Goal: Task Accomplishment & Management: Manage account settings

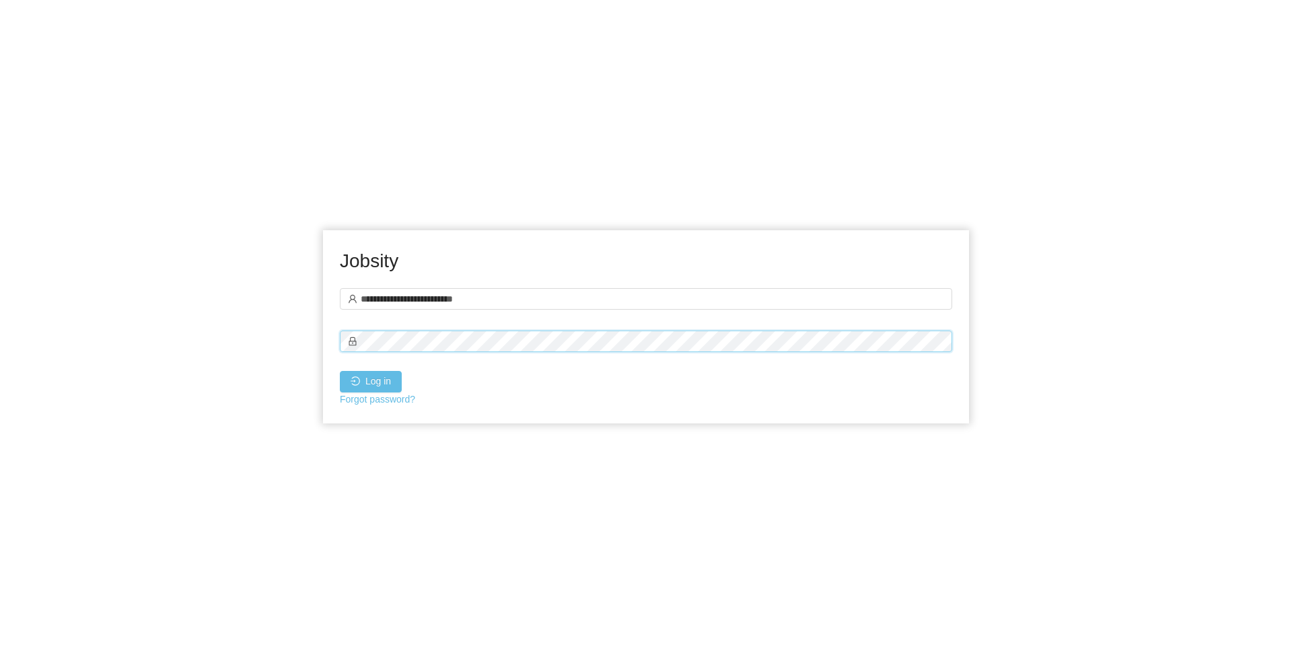
click at [340, 371] on button "Log in" at bounding box center [371, 382] width 62 height 22
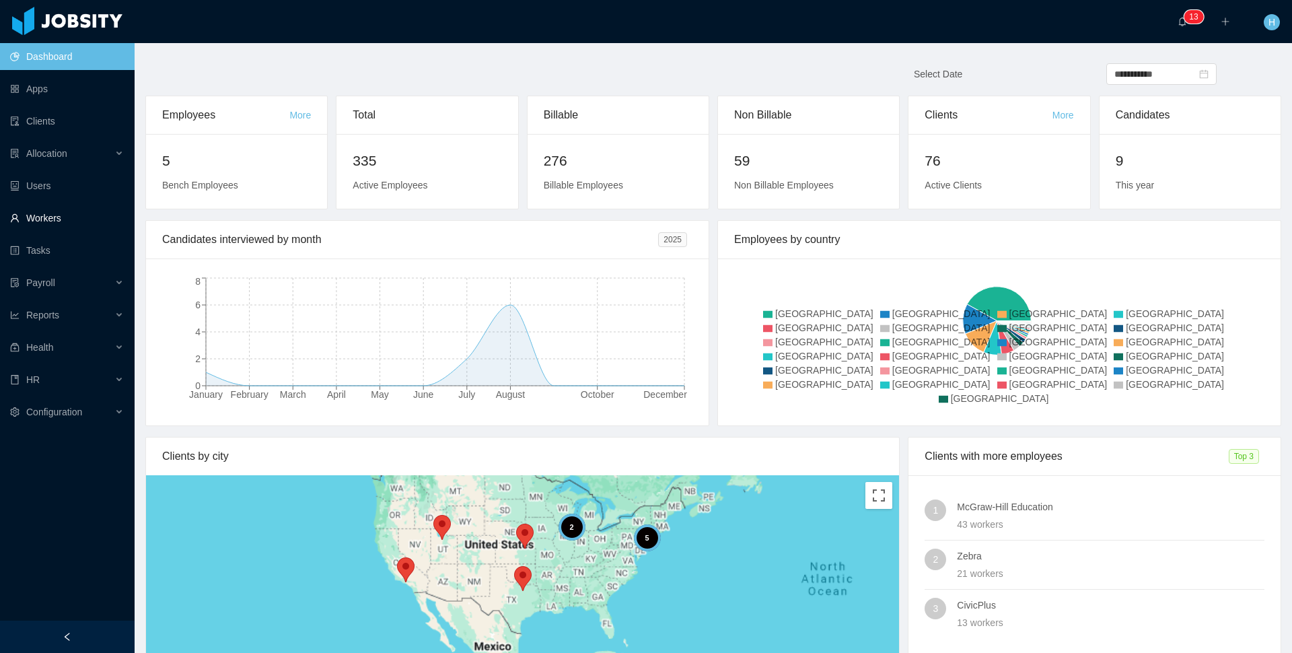
click at [40, 221] on link "Workers" at bounding box center [67, 218] width 114 height 27
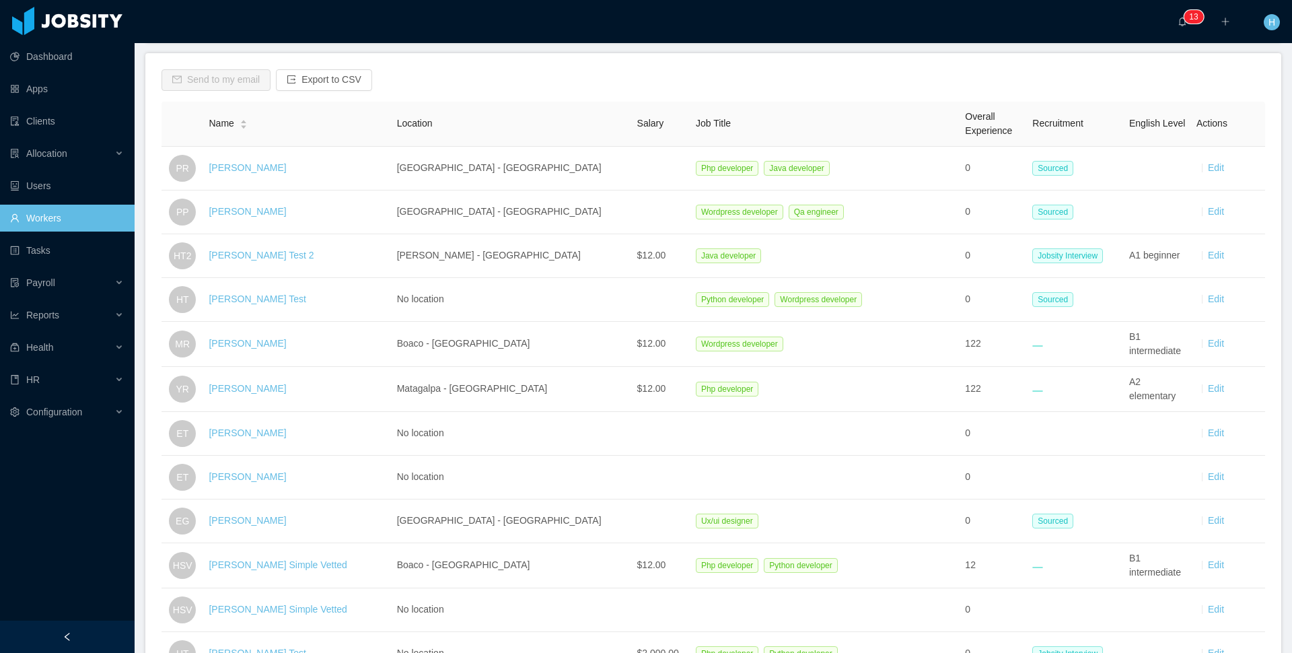
scroll to position [194, 0]
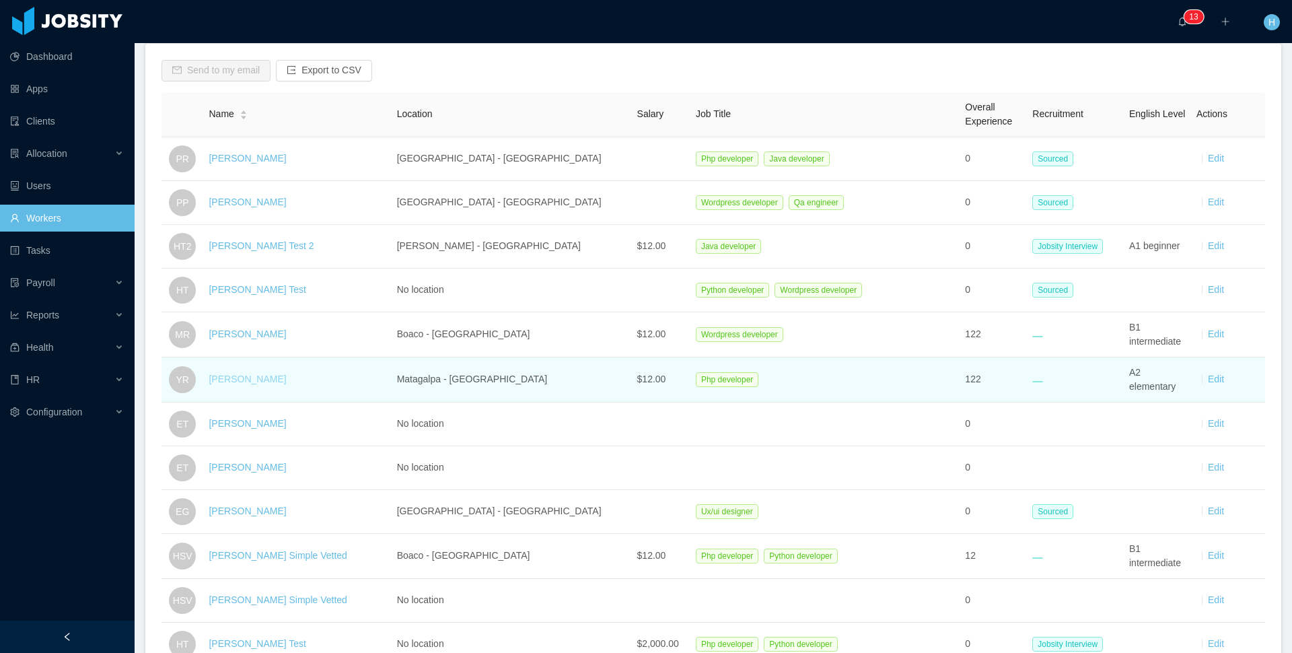
click at [247, 376] on link "[PERSON_NAME]" at bounding box center [247, 379] width 77 height 11
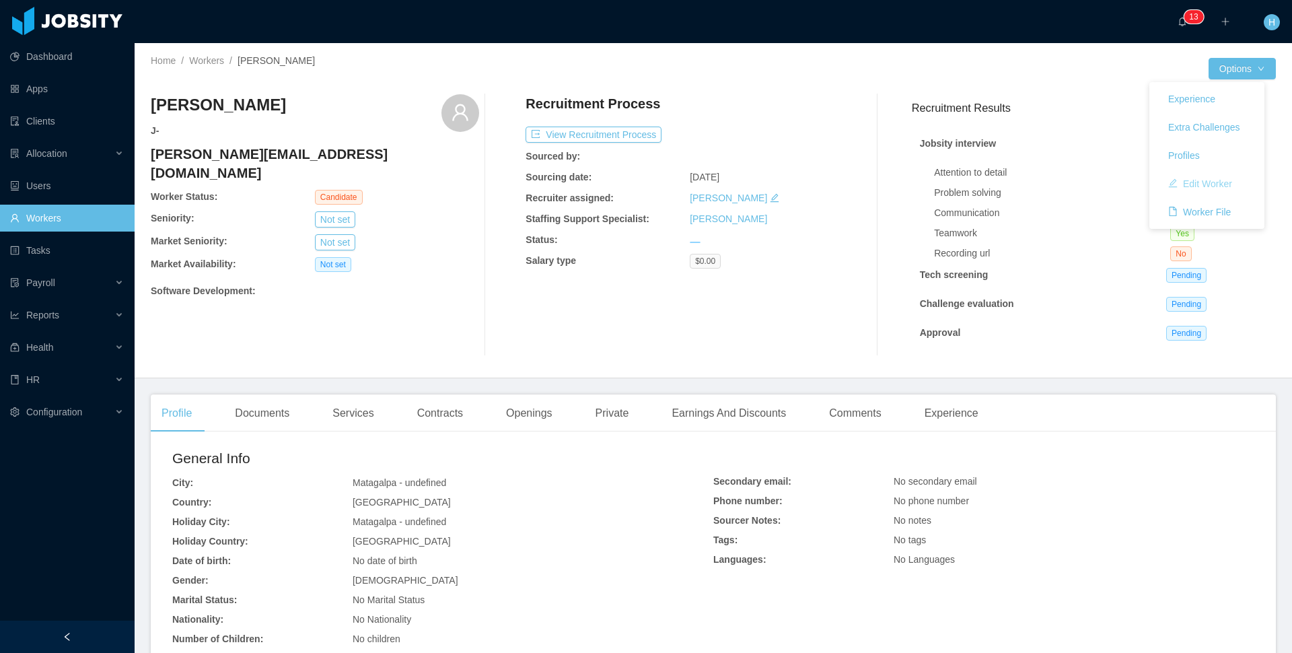
click at [1193, 180] on button "Edit Worker" at bounding box center [1200, 184] width 85 height 22
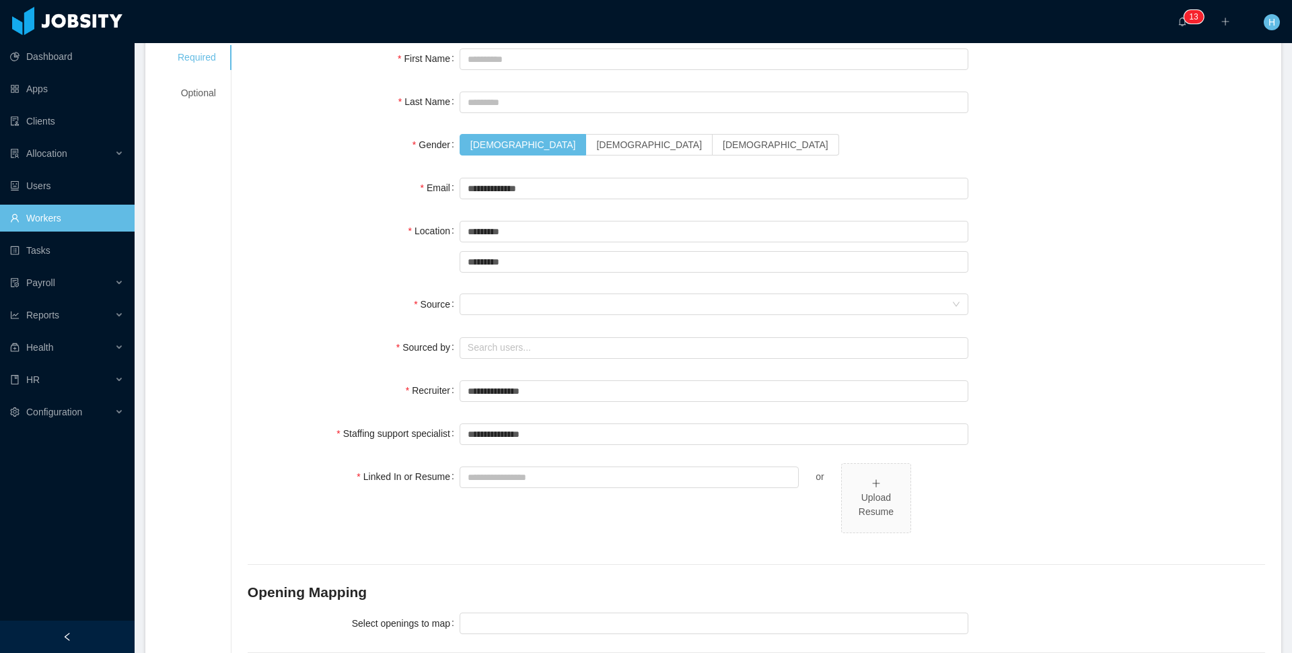
scroll to position [31, 0]
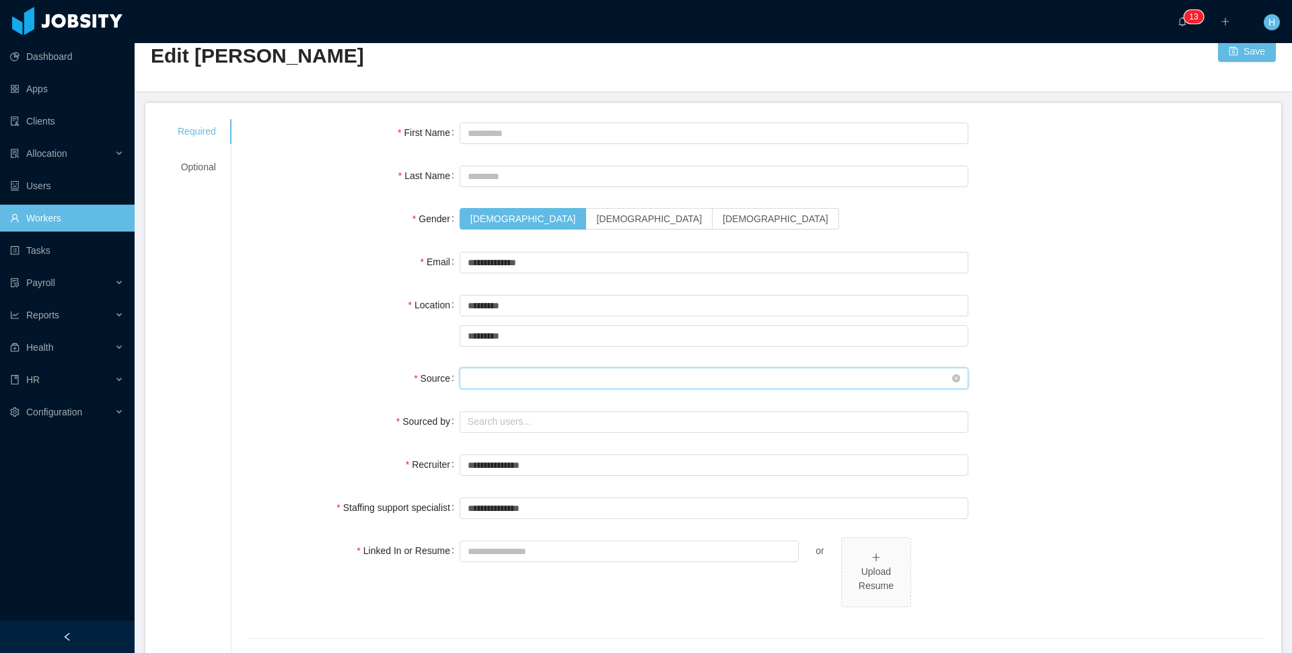
click at [522, 386] on div "Seniority" at bounding box center [710, 378] width 484 height 20
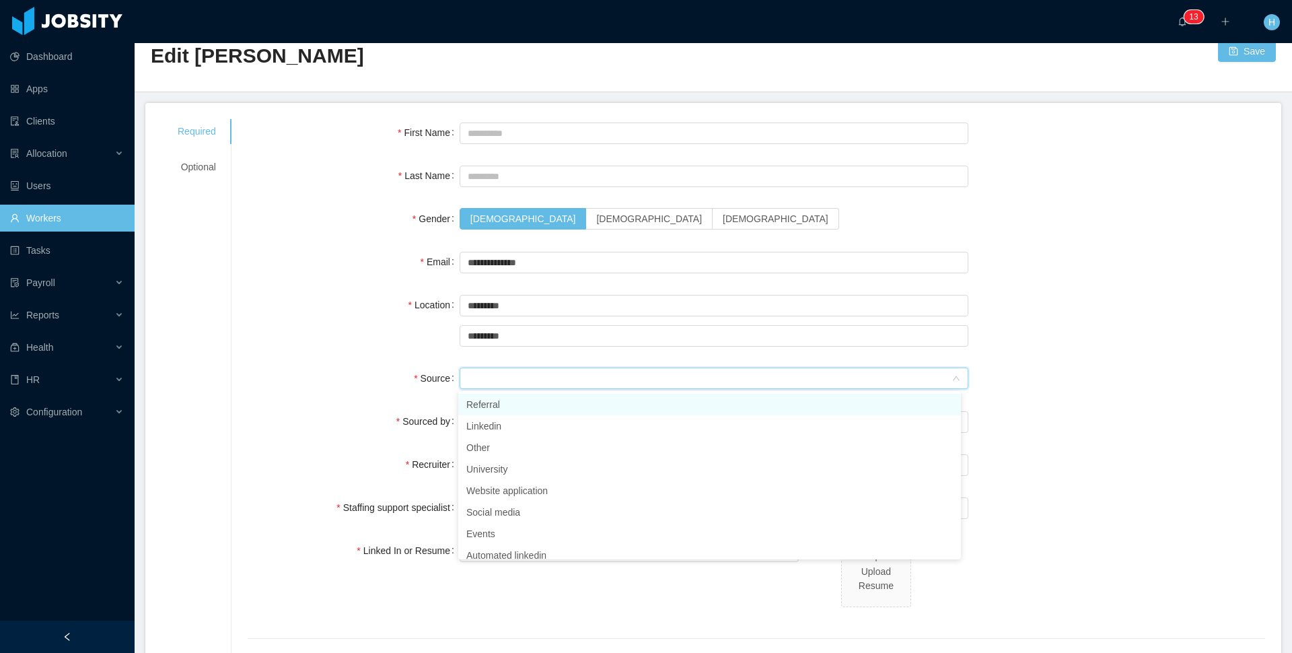
click at [503, 399] on li "Referral" at bounding box center [709, 405] width 503 height 22
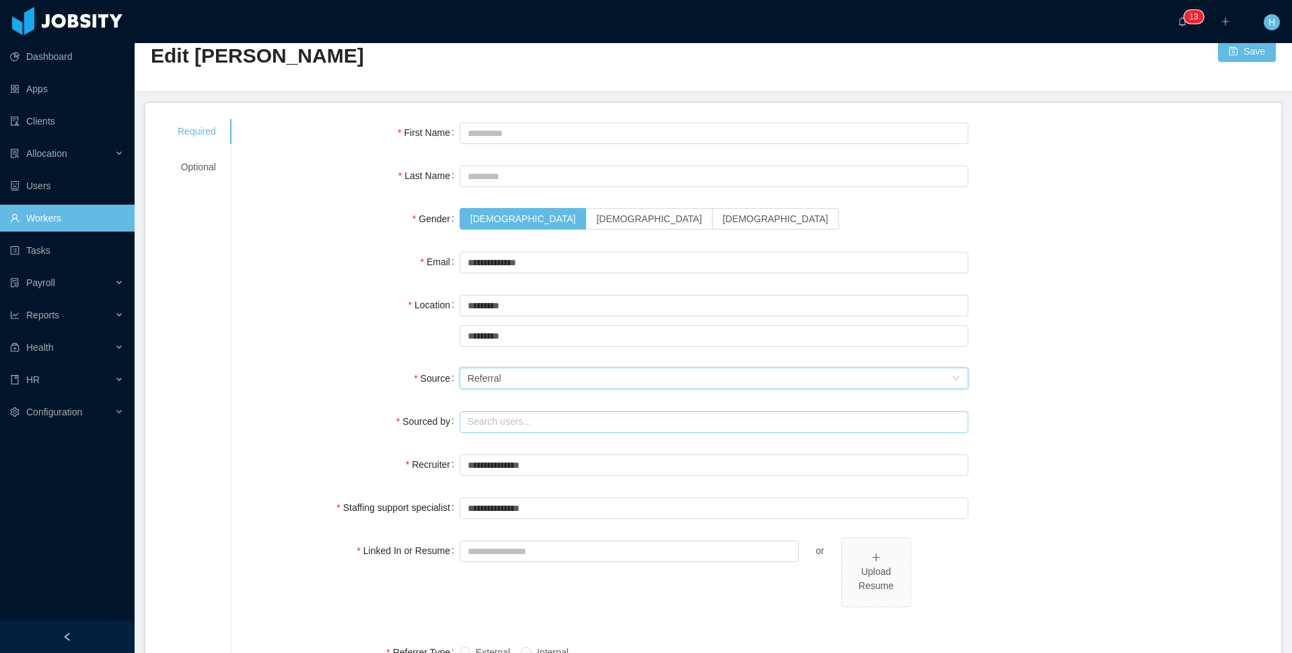
click at [503, 418] on input "text" at bounding box center [714, 422] width 509 height 22
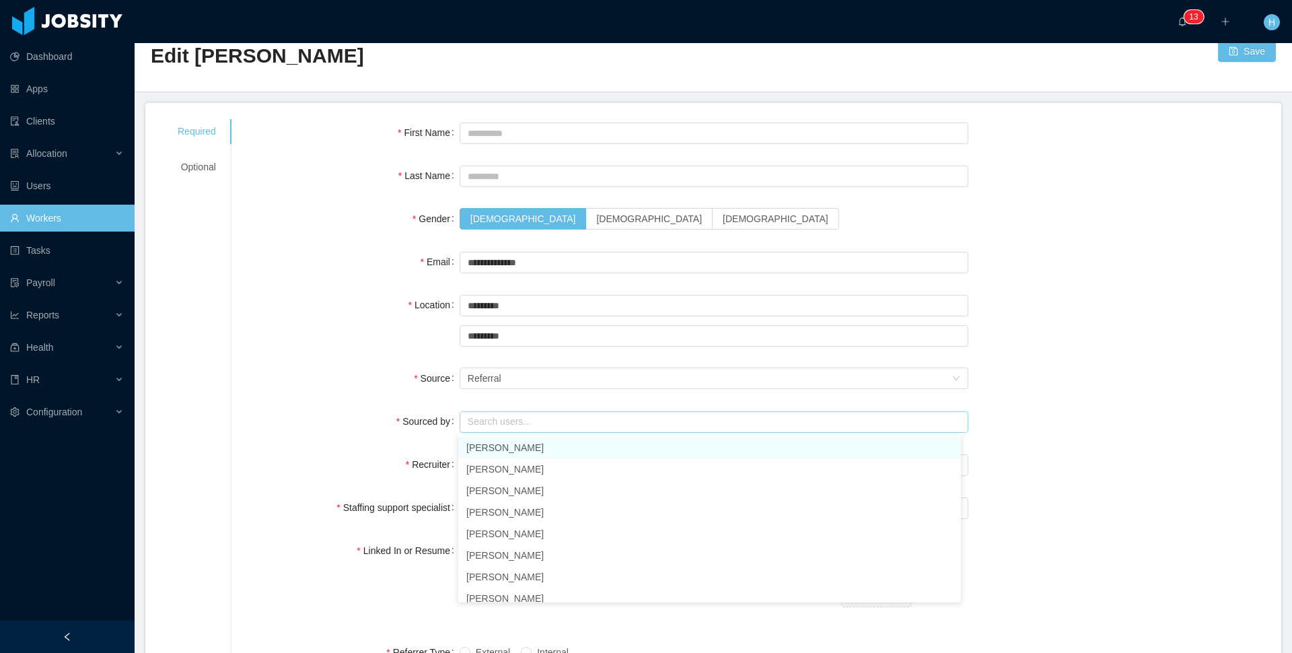
drag, startPoint x: 559, startPoint y: 444, endPoint x: 584, endPoint y: 440, distance: 25.2
click at [559, 444] on li "[PERSON_NAME]" at bounding box center [709, 448] width 503 height 22
type input "**********"
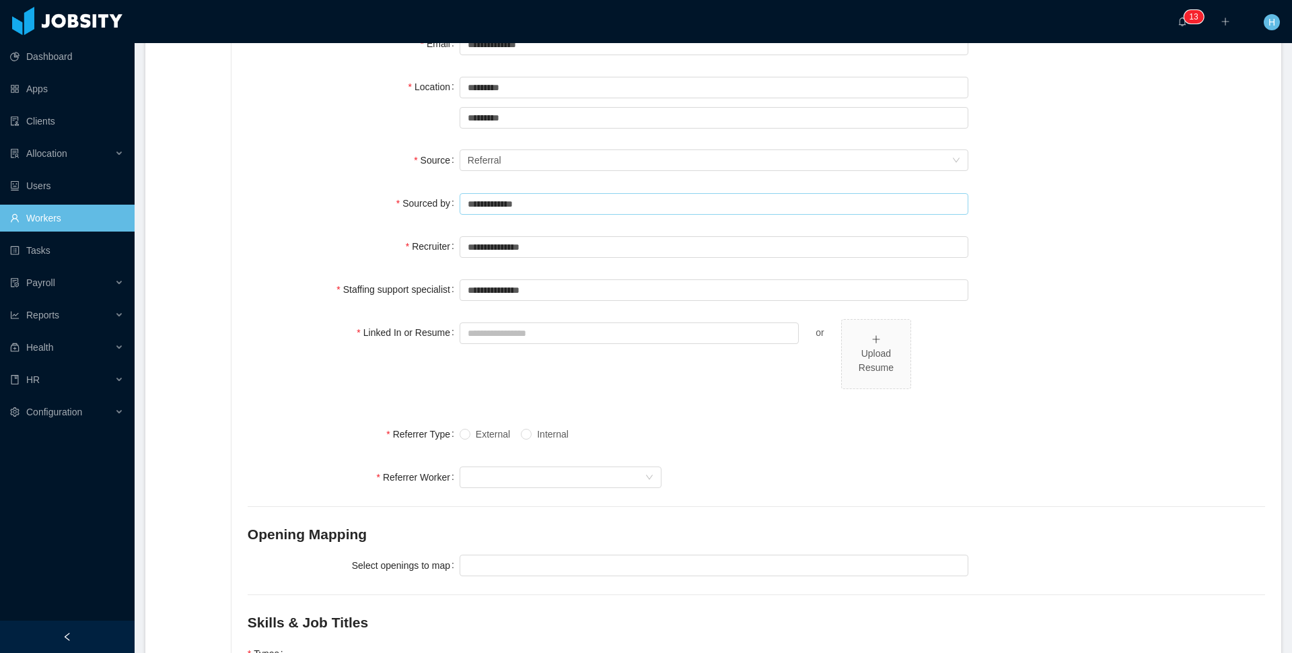
scroll to position [0, 0]
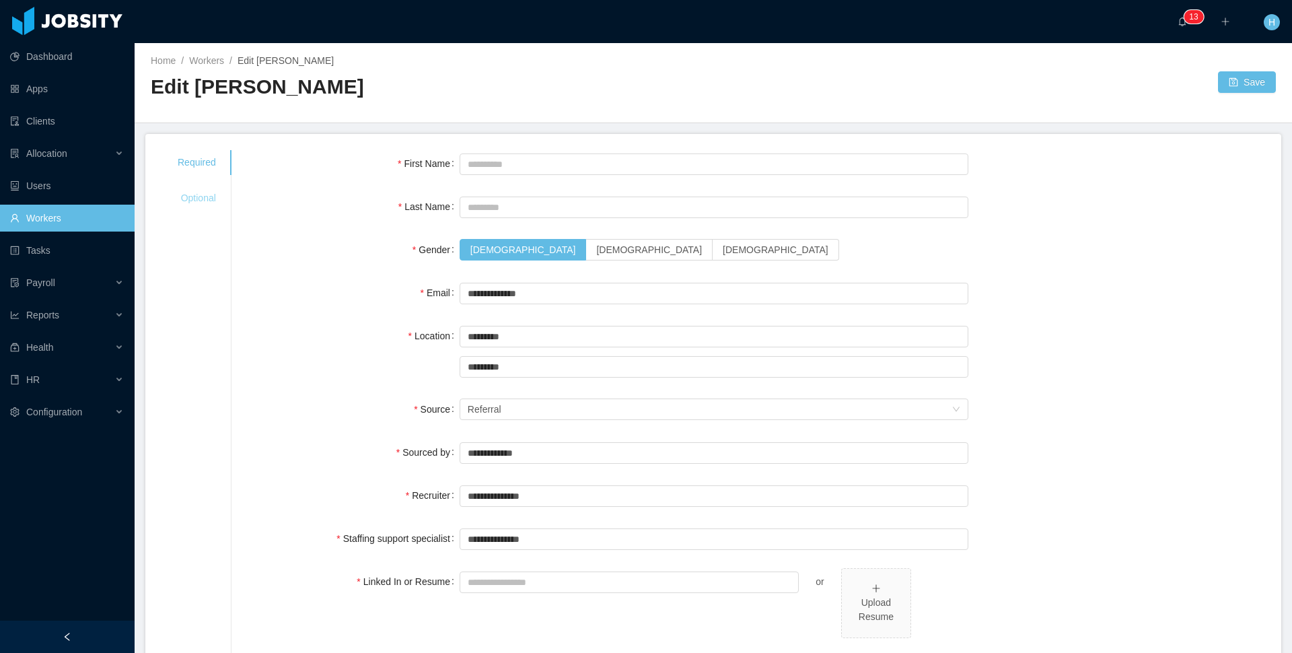
click at [192, 201] on div "Optional" at bounding box center [197, 198] width 71 height 25
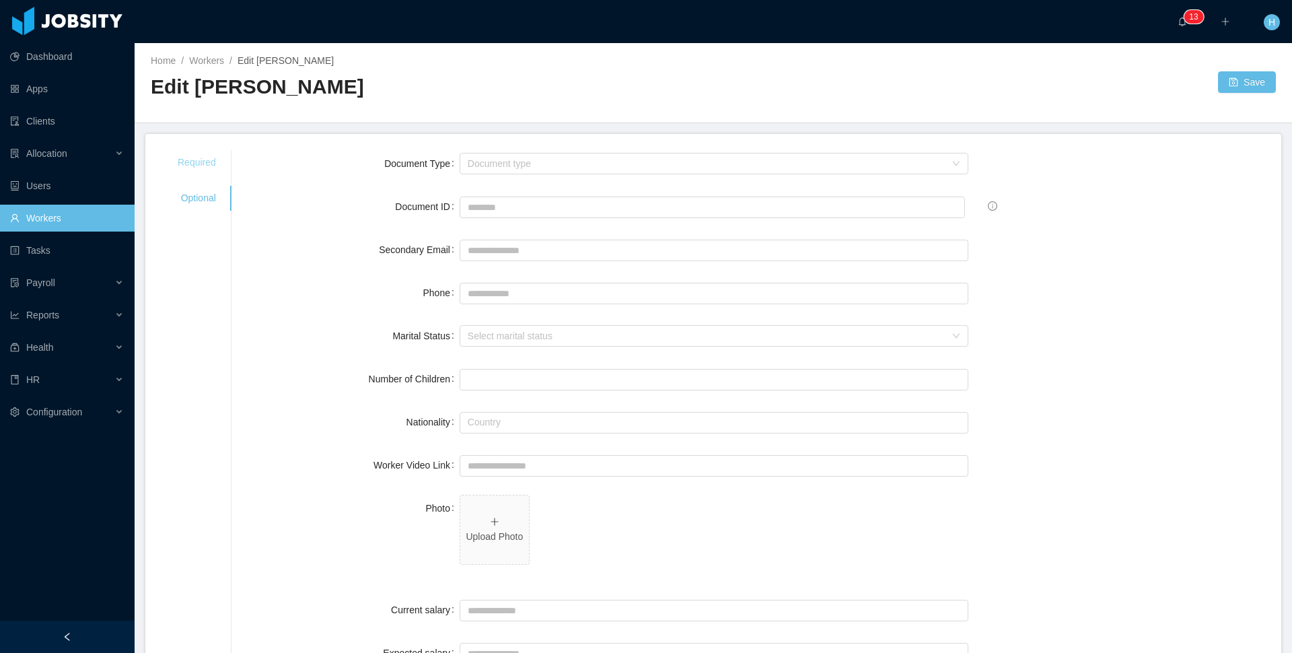
click at [218, 168] on div "Required" at bounding box center [197, 162] width 71 height 25
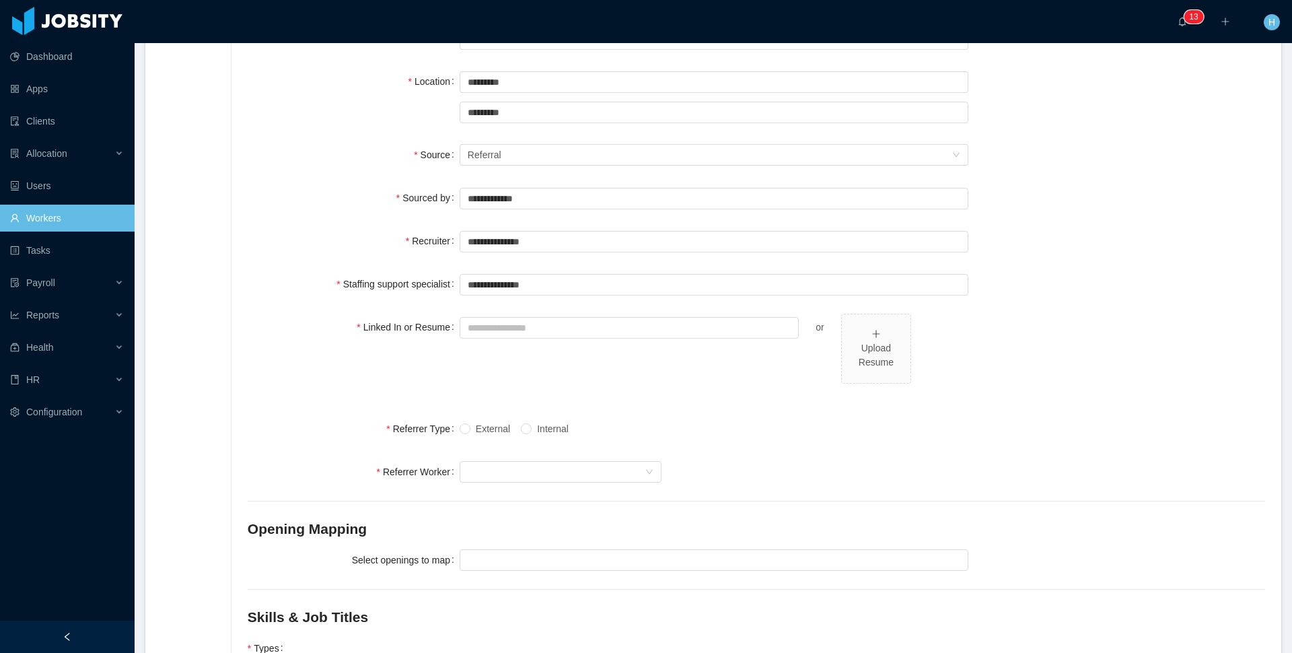
scroll to position [273, 0]
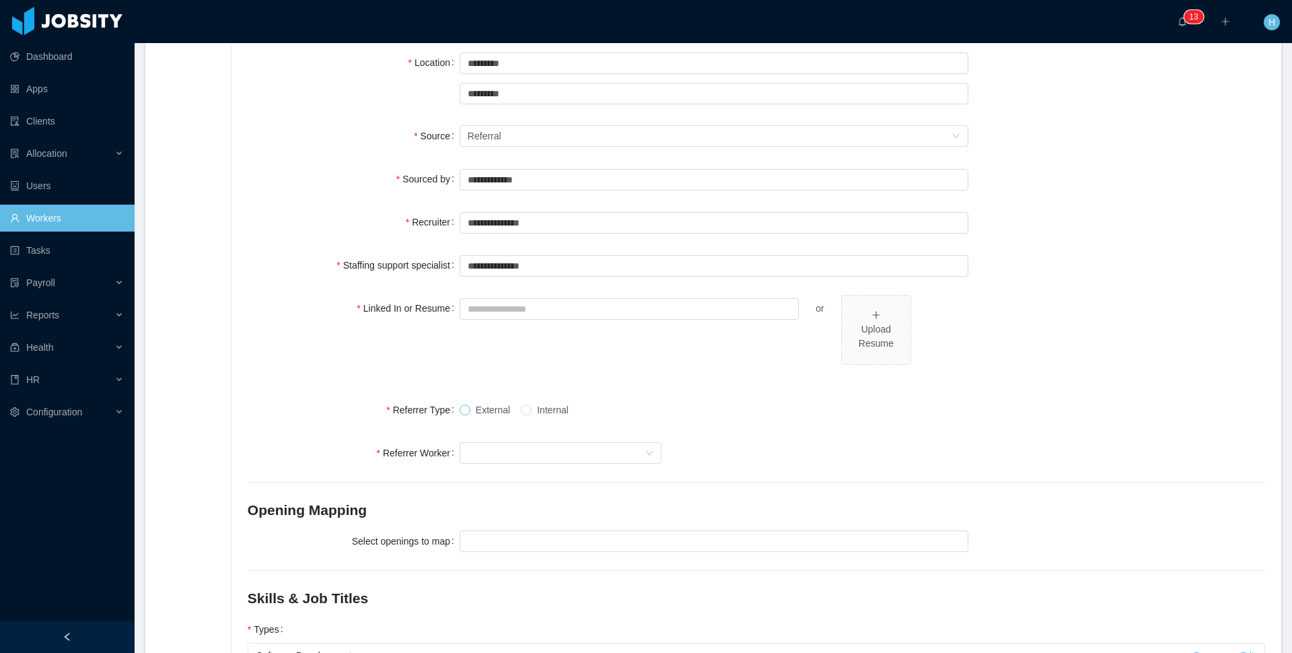
click at [469, 413] on span at bounding box center [465, 410] width 11 height 11
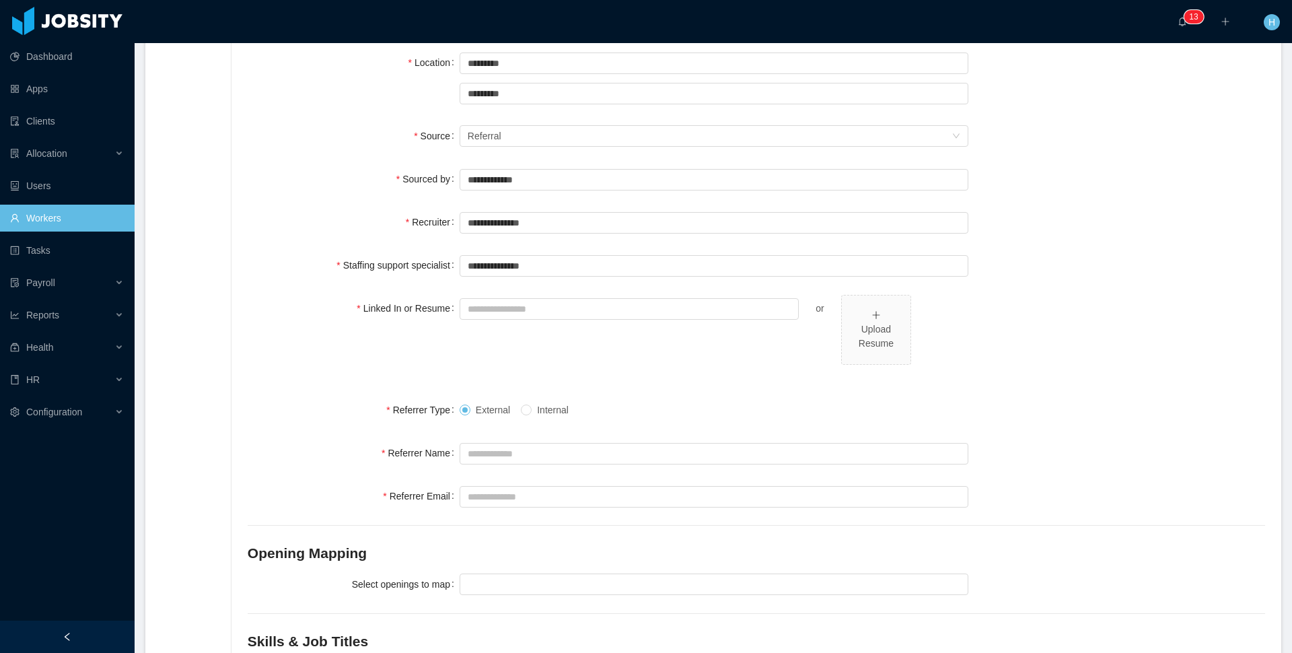
click at [552, 417] on div "External Internal" at bounding box center [714, 409] width 509 height 27
click at [551, 412] on span "Internal" at bounding box center [553, 410] width 42 height 11
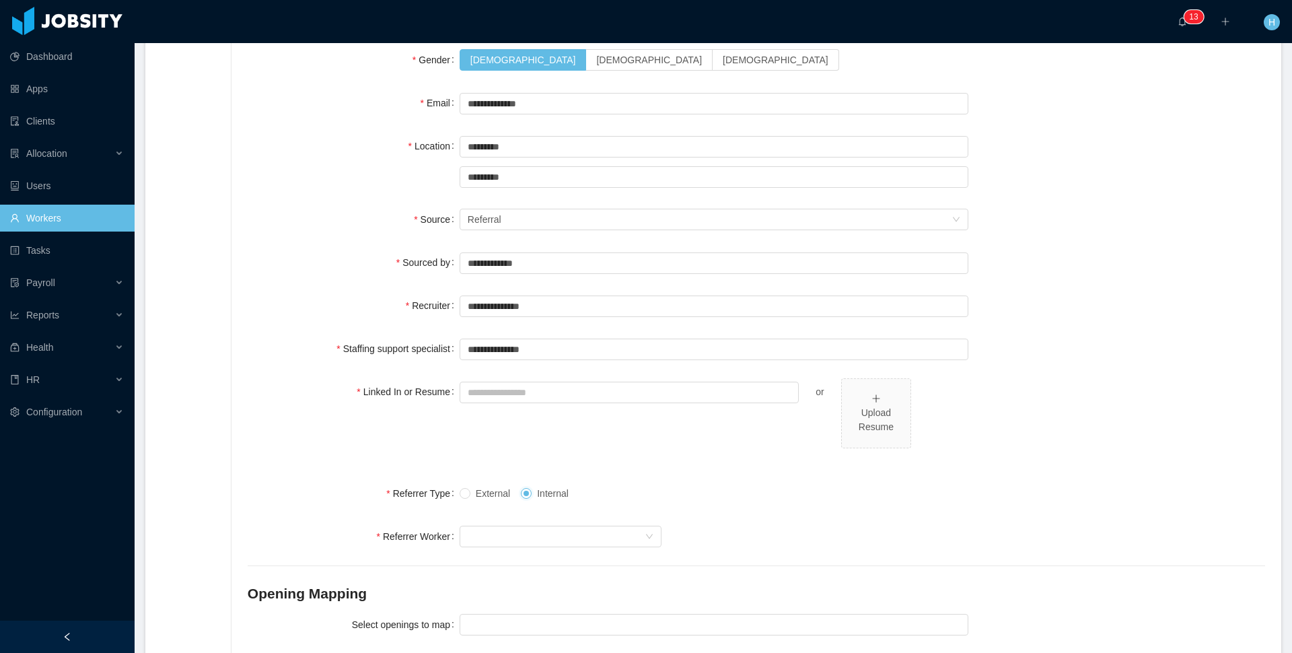
scroll to position [135, 0]
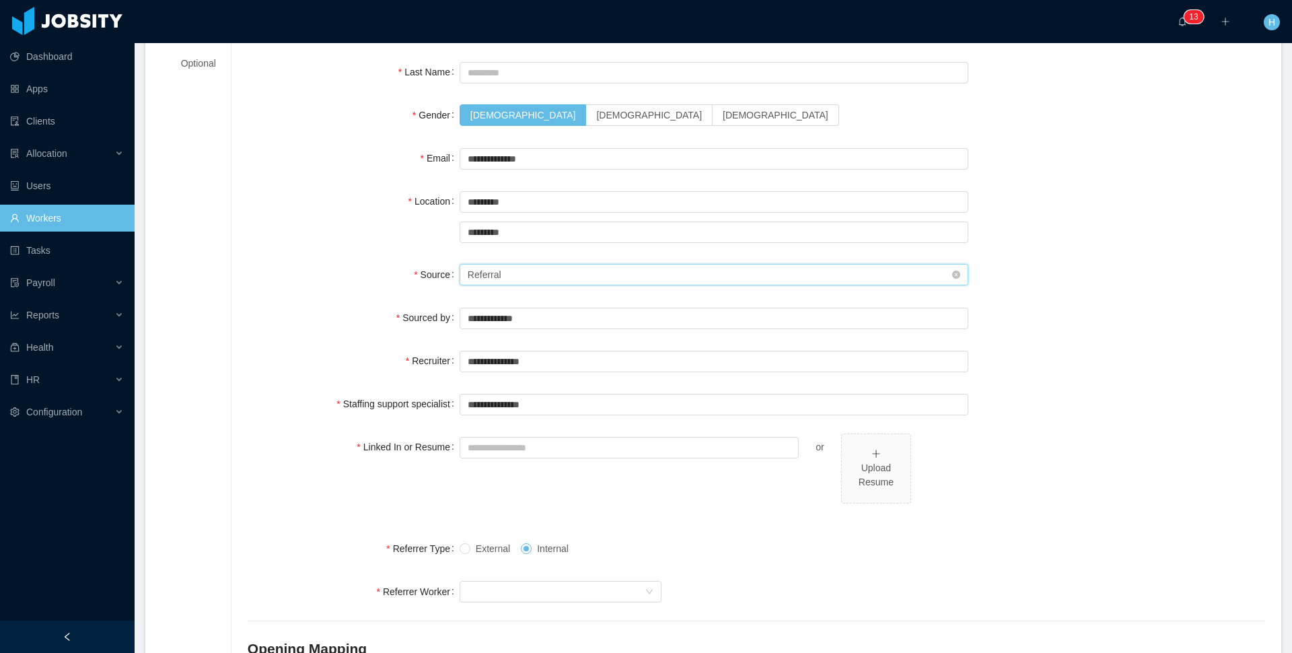
click at [508, 277] on div "Seniority Referral" at bounding box center [710, 275] width 484 height 20
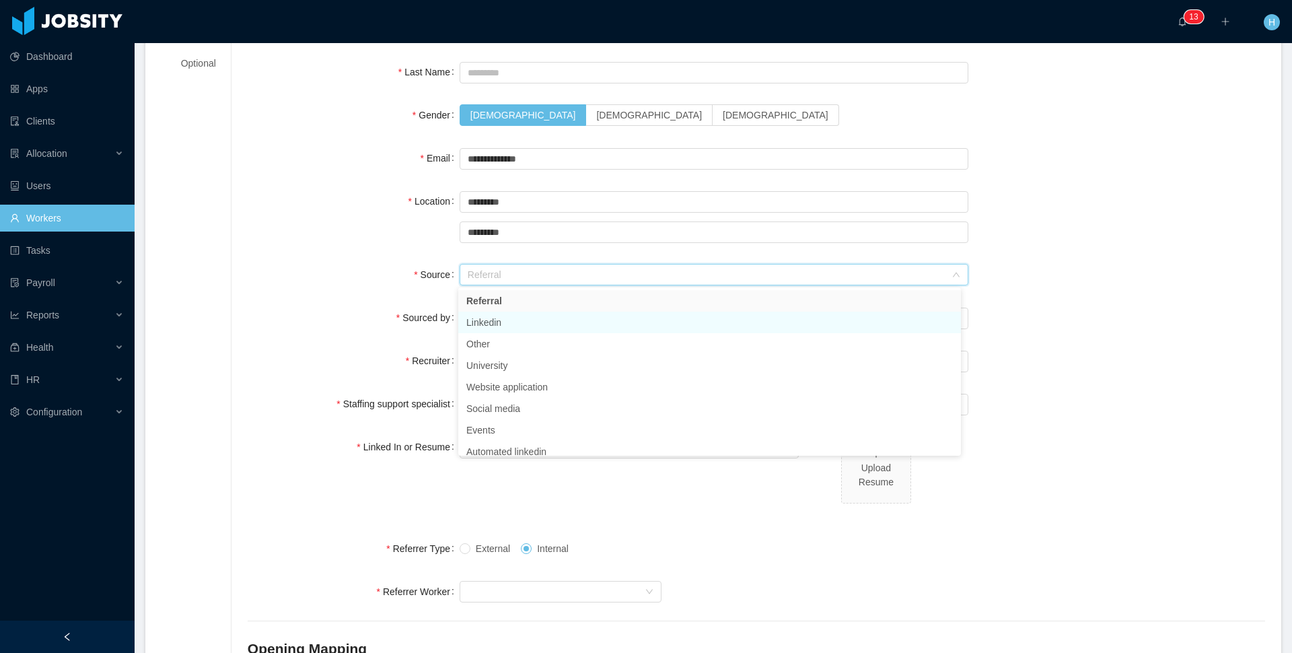
click at [499, 324] on li "Linkedin" at bounding box center [709, 323] width 503 height 22
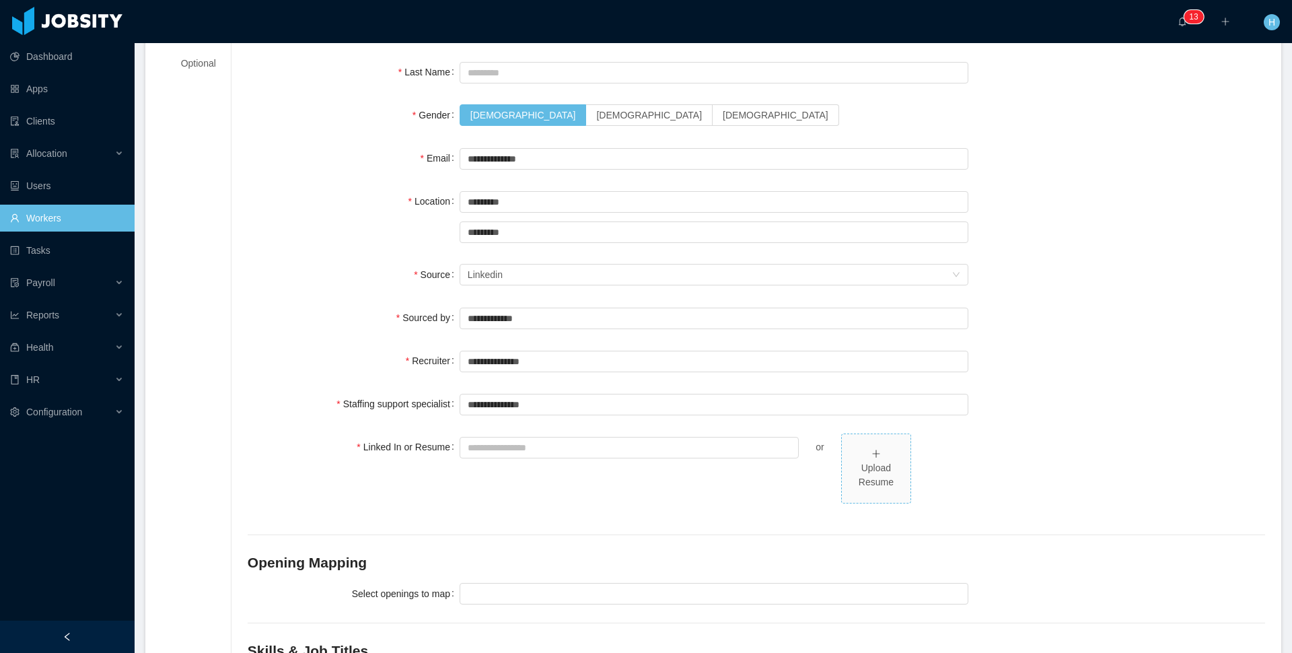
click at [896, 449] on div "Upload Resume" at bounding box center [876, 468] width 58 height 42
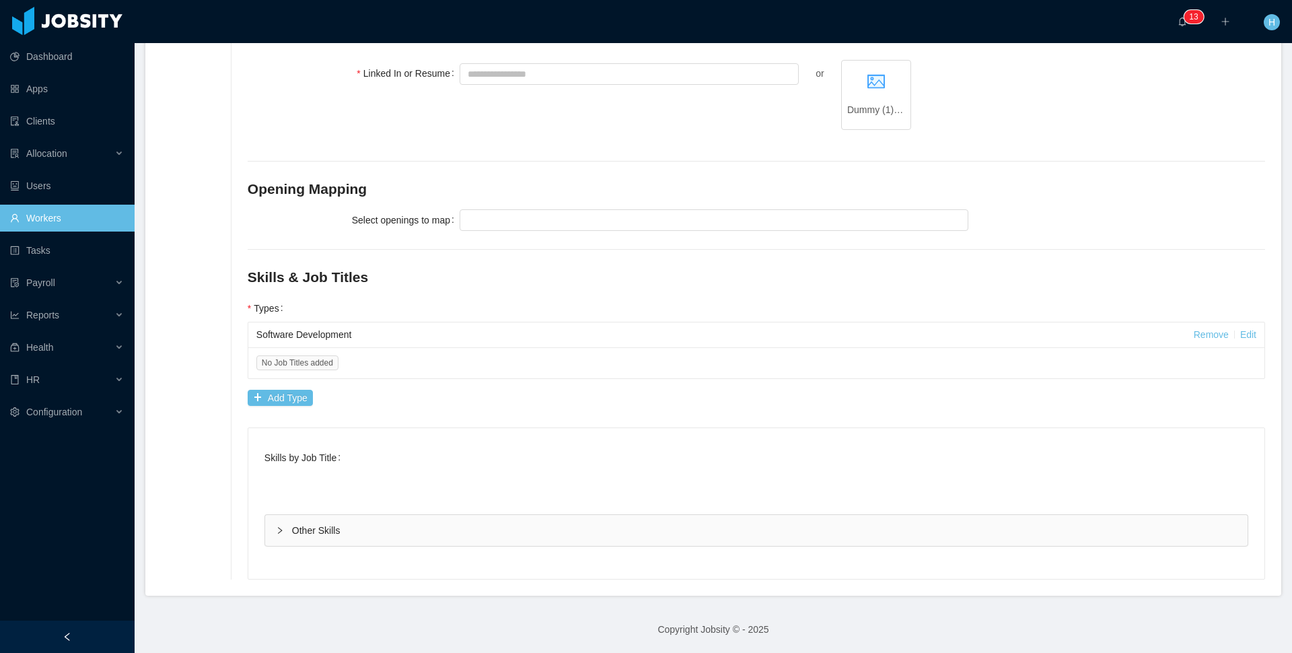
scroll to position [0, 0]
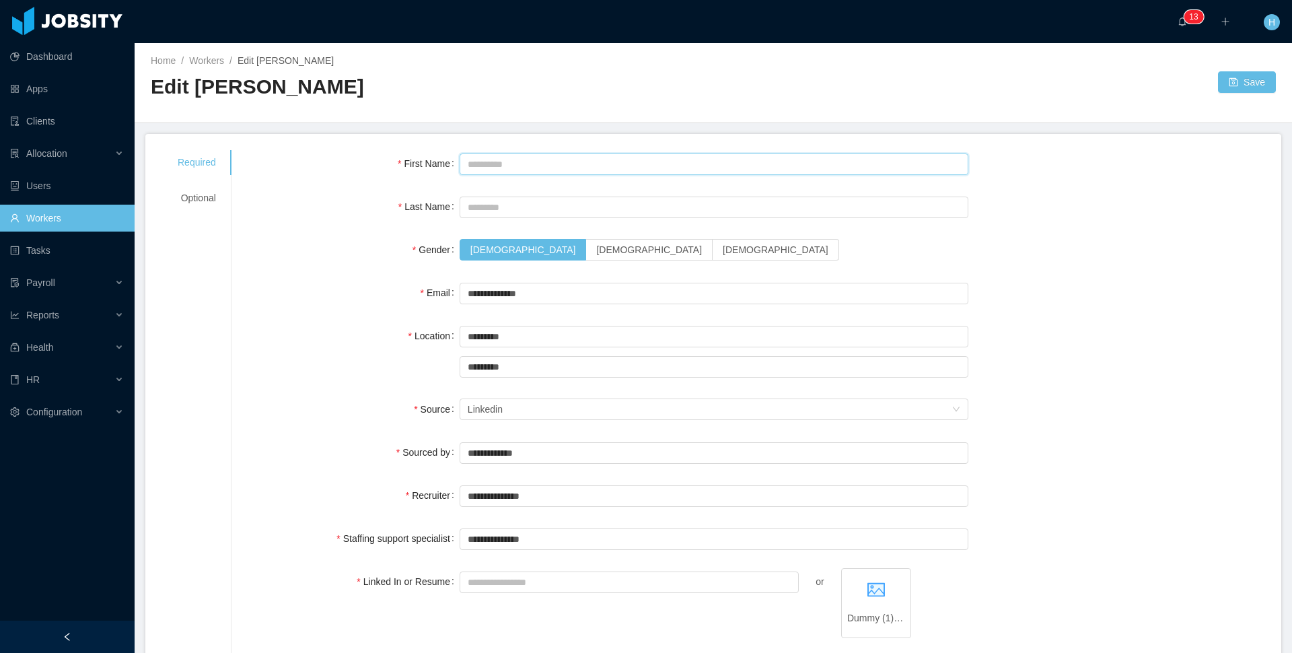
click at [519, 172] on input "First Name" at bounding box center [714, 164] width 509 height 22
type input "*****"
type input "*******"
click at [1230, 87] on button "Save" at bounding box center [1247, 82] width 58 height 22
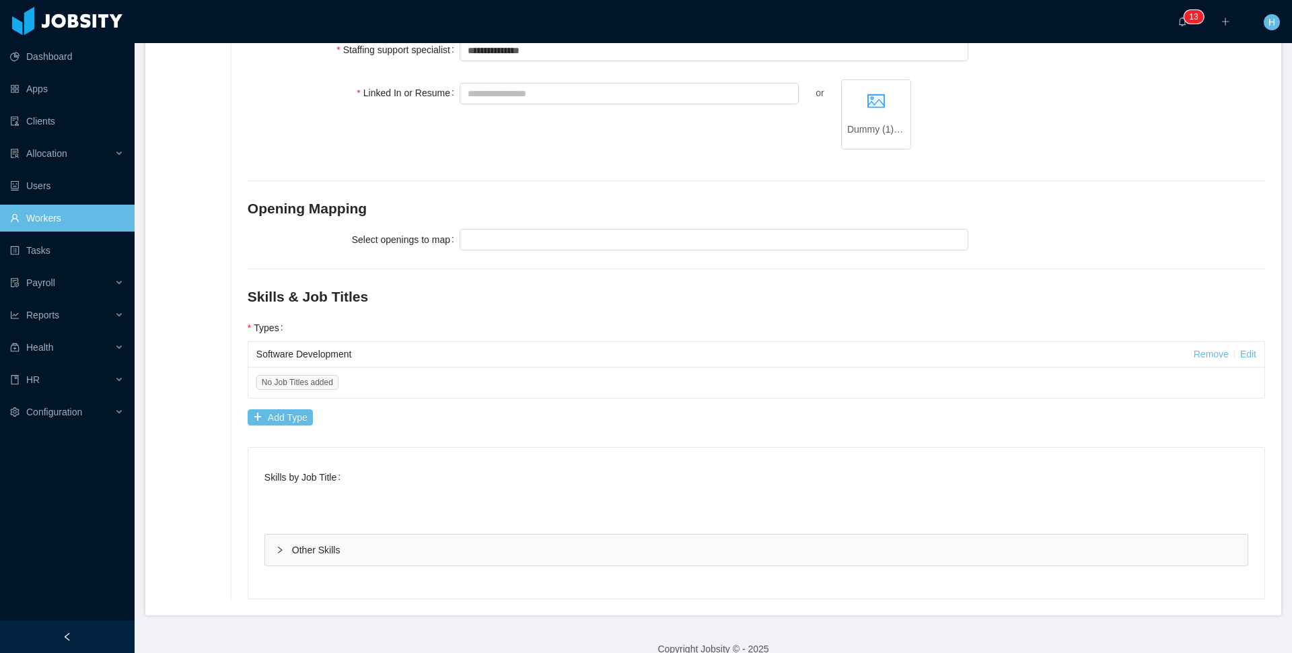
scroll to position [508, 0]
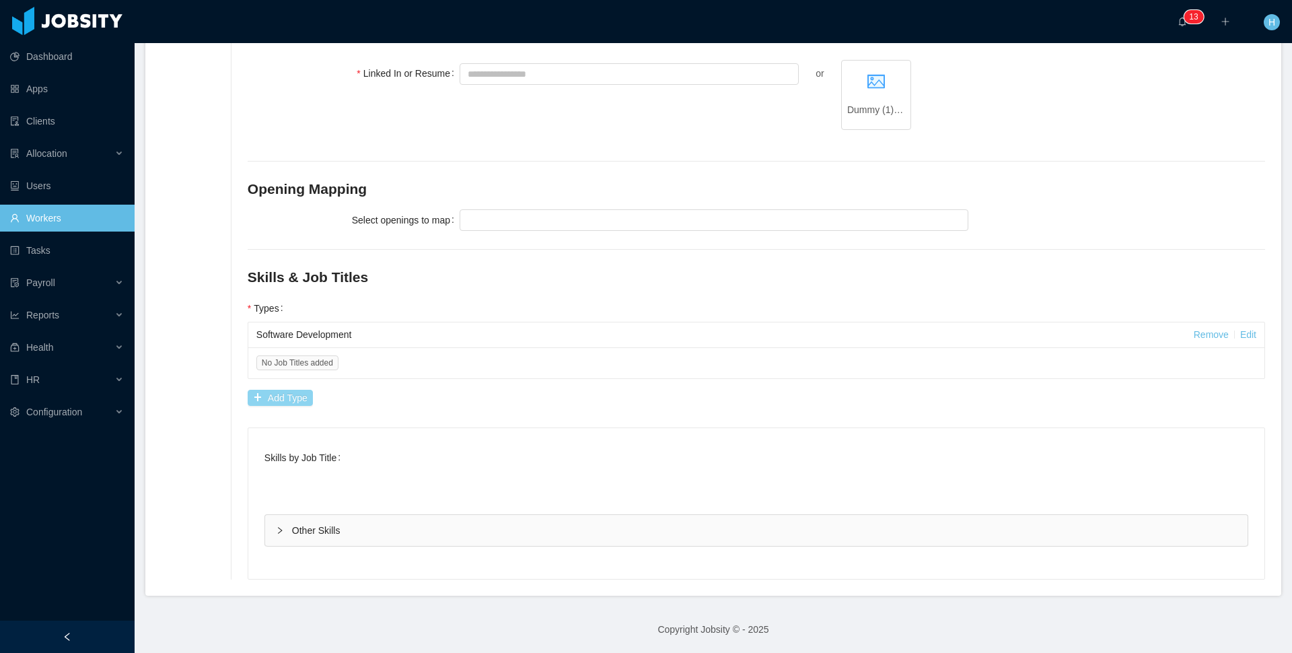
click at [303, 399] on button "Add Type" at bounding box center [280, 398] width 65 height 16
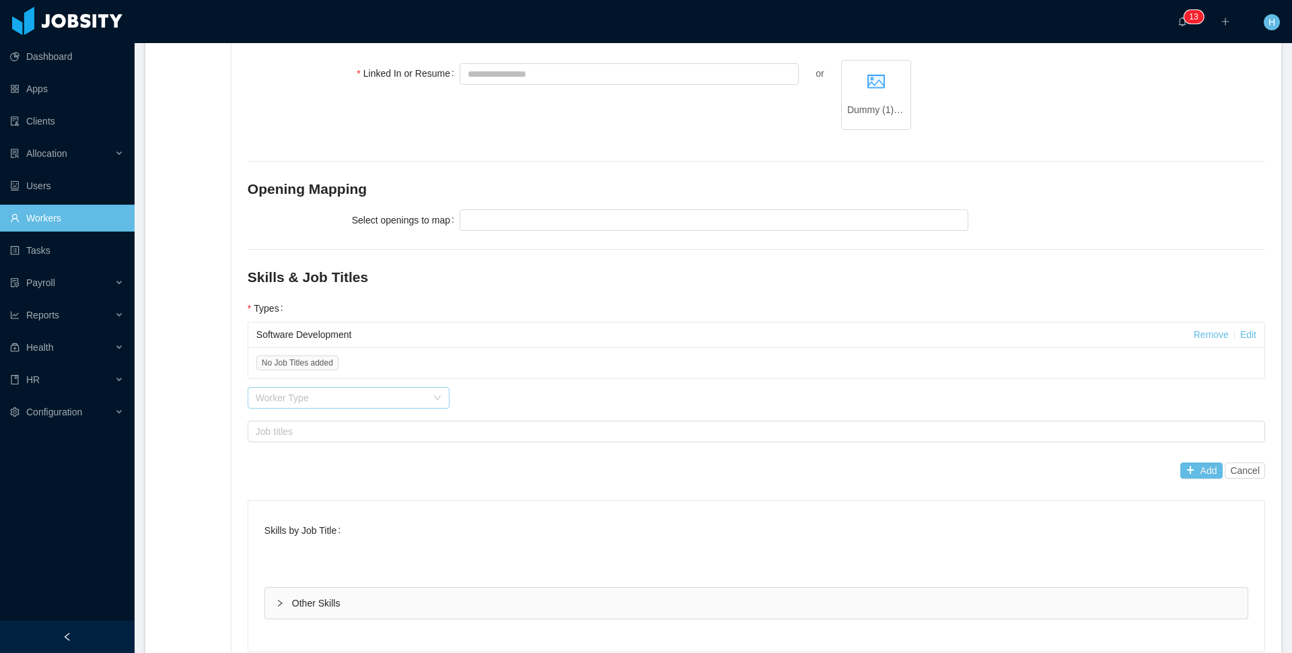
click at [302, 400] on div "Worker Type" at bounding box center [341, 397] width 171 height 13
click at [307, 420] on li "Project Management" at bounding box center [350, 424] width 202 height 22
click at [308, 431] on div "Job titles" at bounding box center [753, 431] width 995 height 13
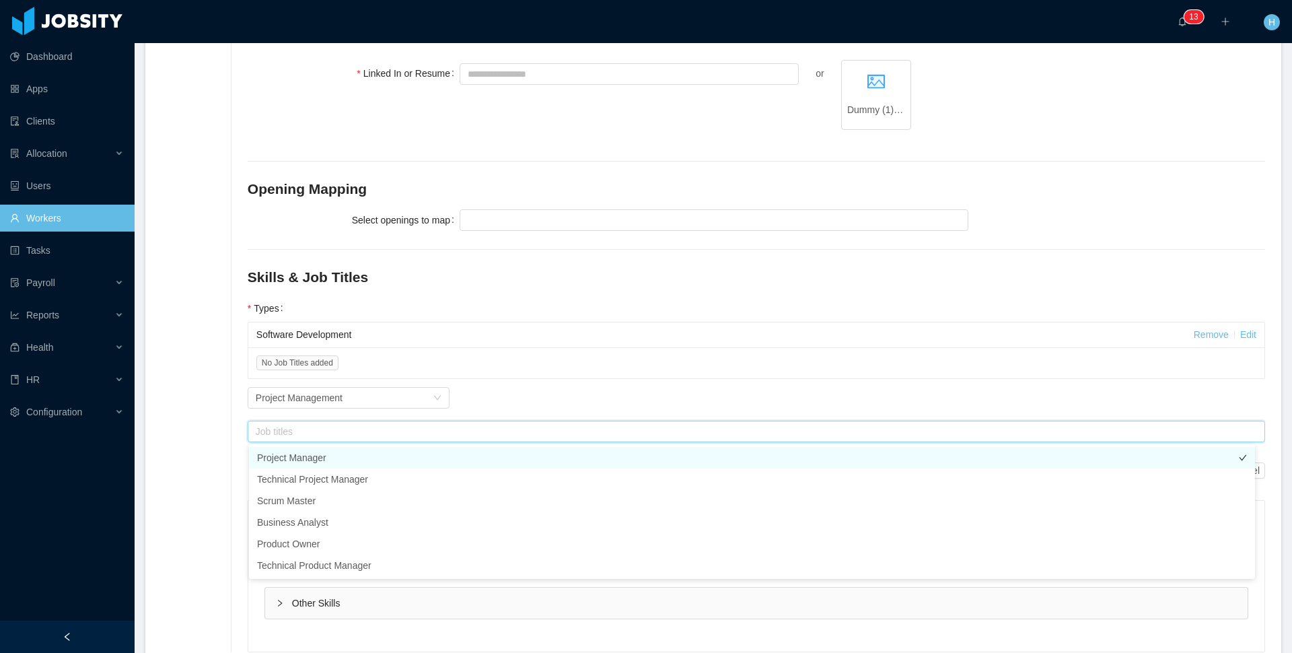
click at [292, 452] on li "Project Manager" at bounding box center [752, 458] width 1006 height 22
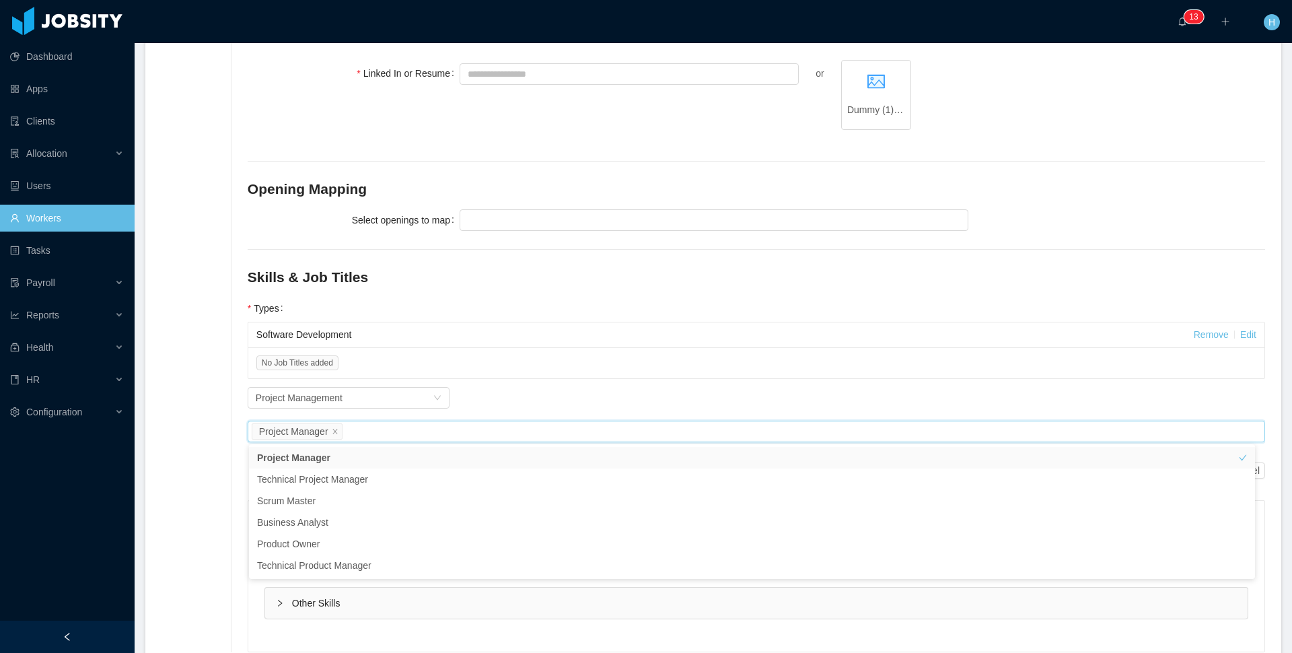
click at [236, 446] on div "**********" at bounding box center [748, 147] width 1035 height 1010
click at [1191, 466] on button "Add" at bounding box center [1202, 470] width 42 height 16
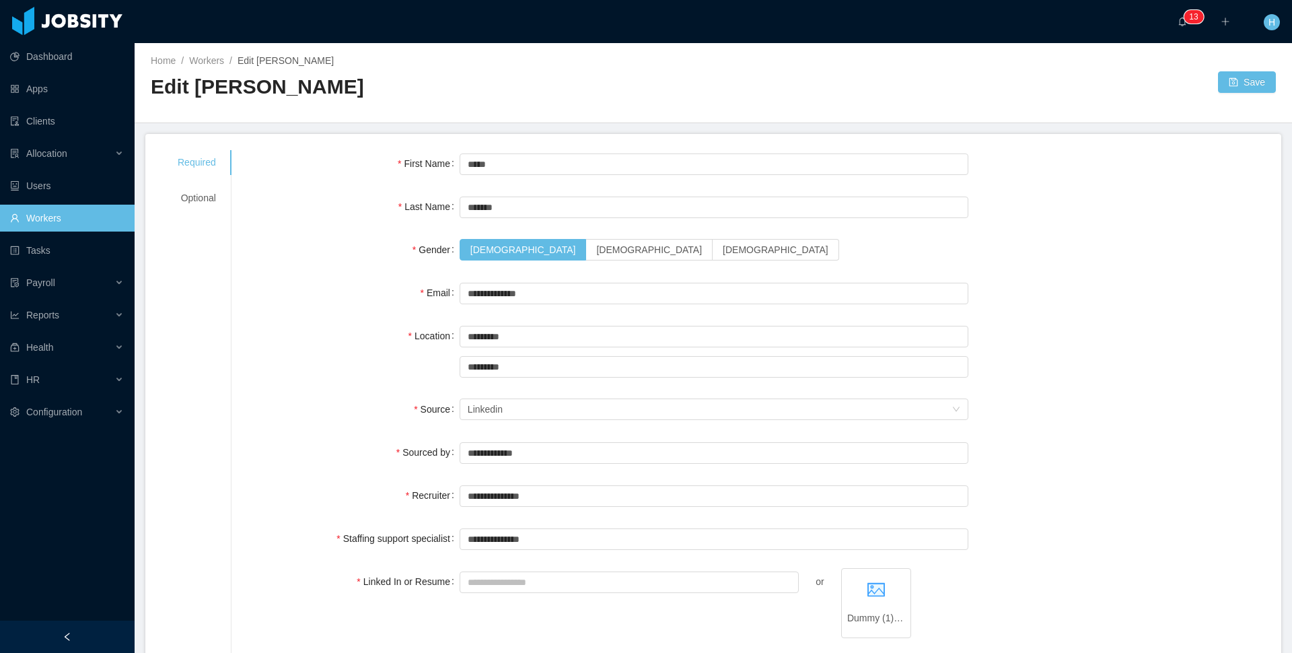
scroll to position [1, 0]
click at [1218, 83] on button "Save" at bounding box center [1247, 81] width 58 height 22
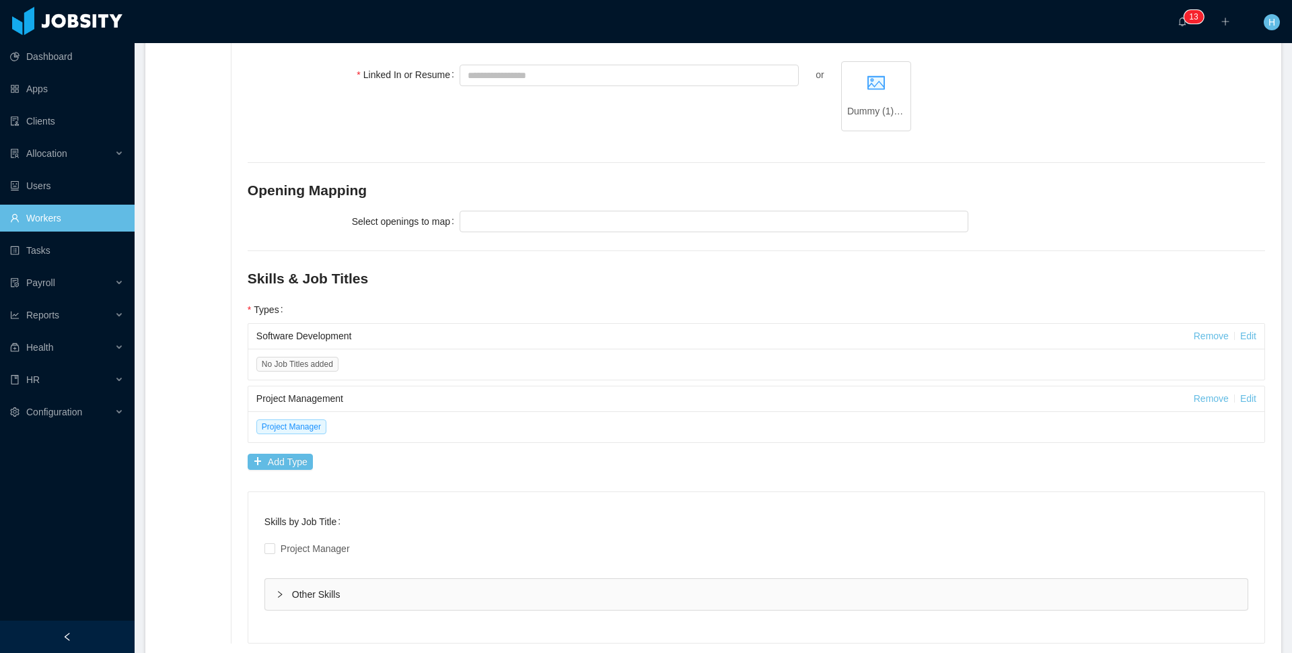
scroll to position [456, 0]
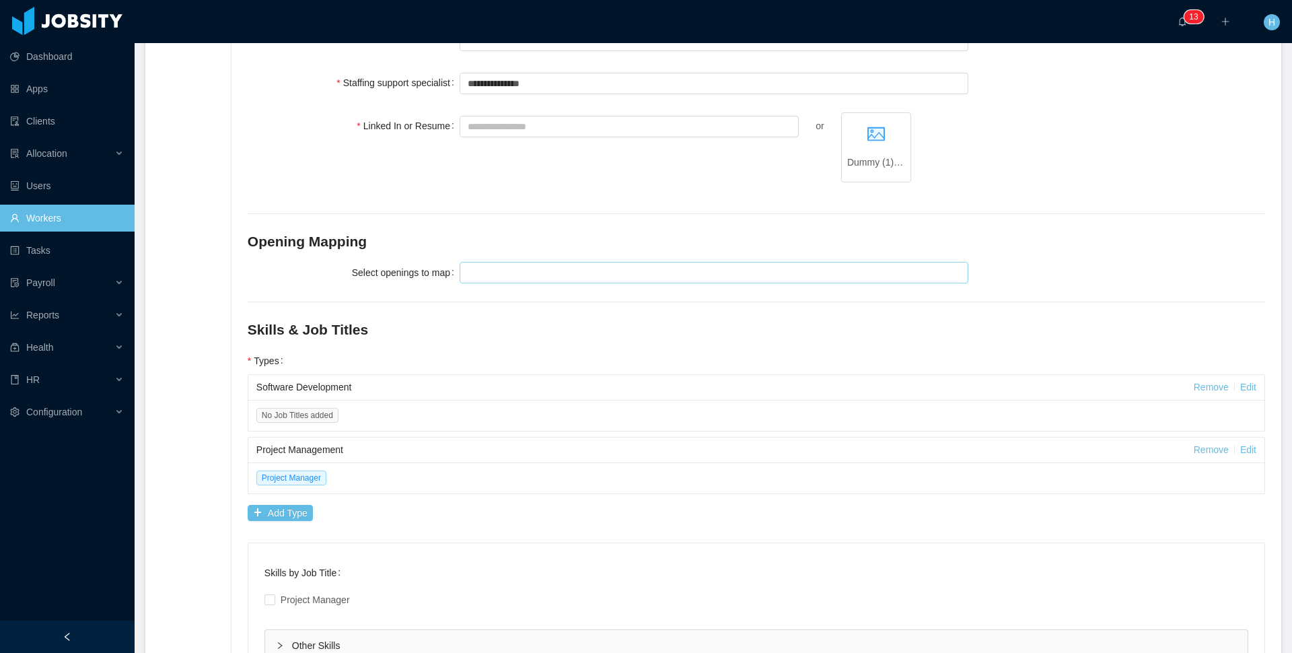
click at [516, 275] on div at bounding box center [712, 273] width 497 height 20
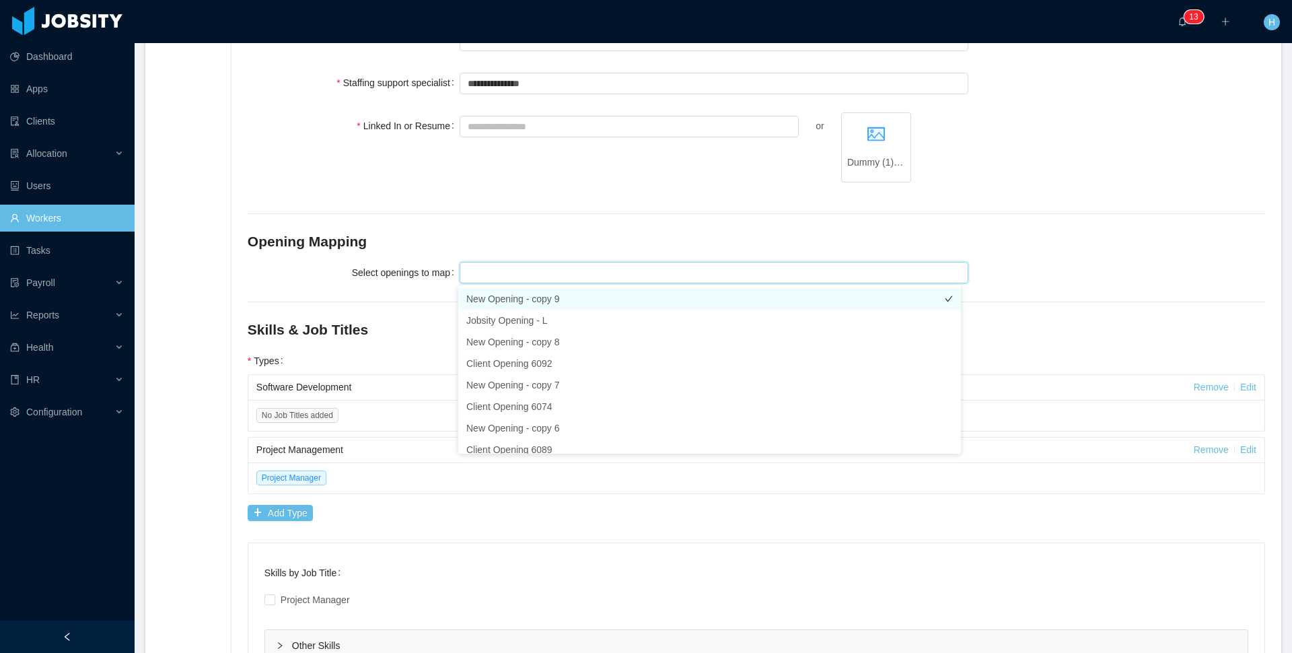
click at [510, 303] on li "New Opening - copy 9" at bounding box center [709, 299] width 503 height 22
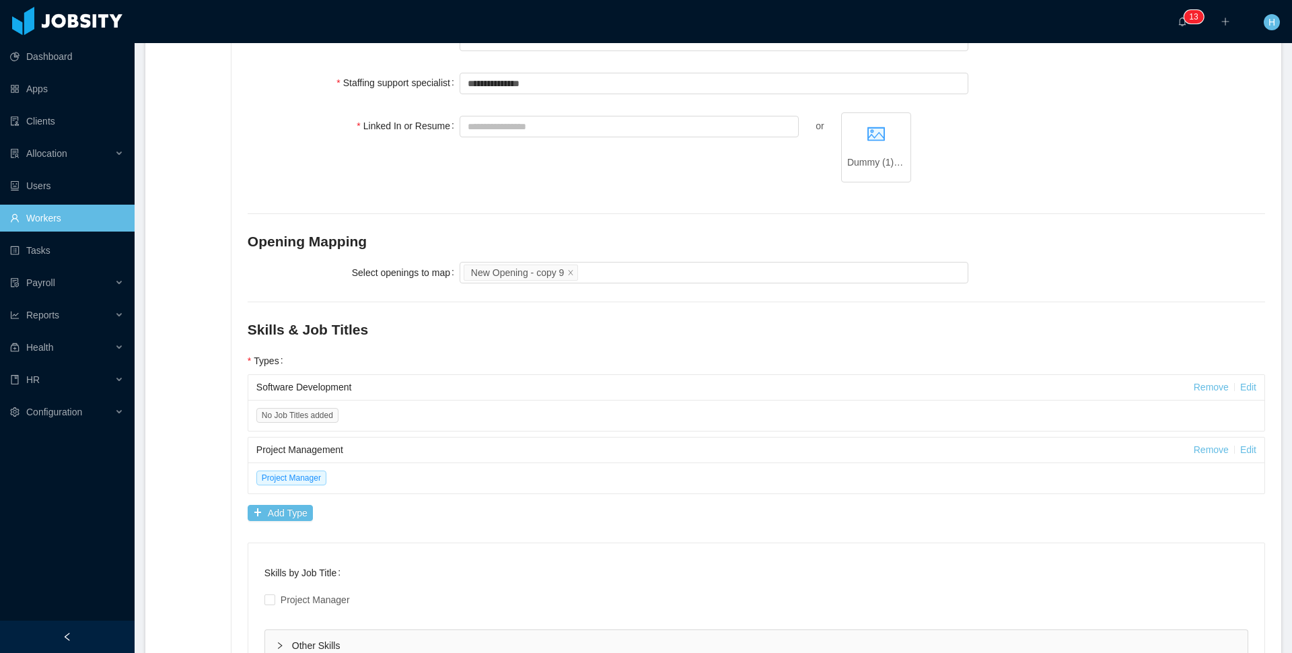
click at [1077, 256] on div "Opening Mapping" at bounding box center [757, 245] width 1018 height 28
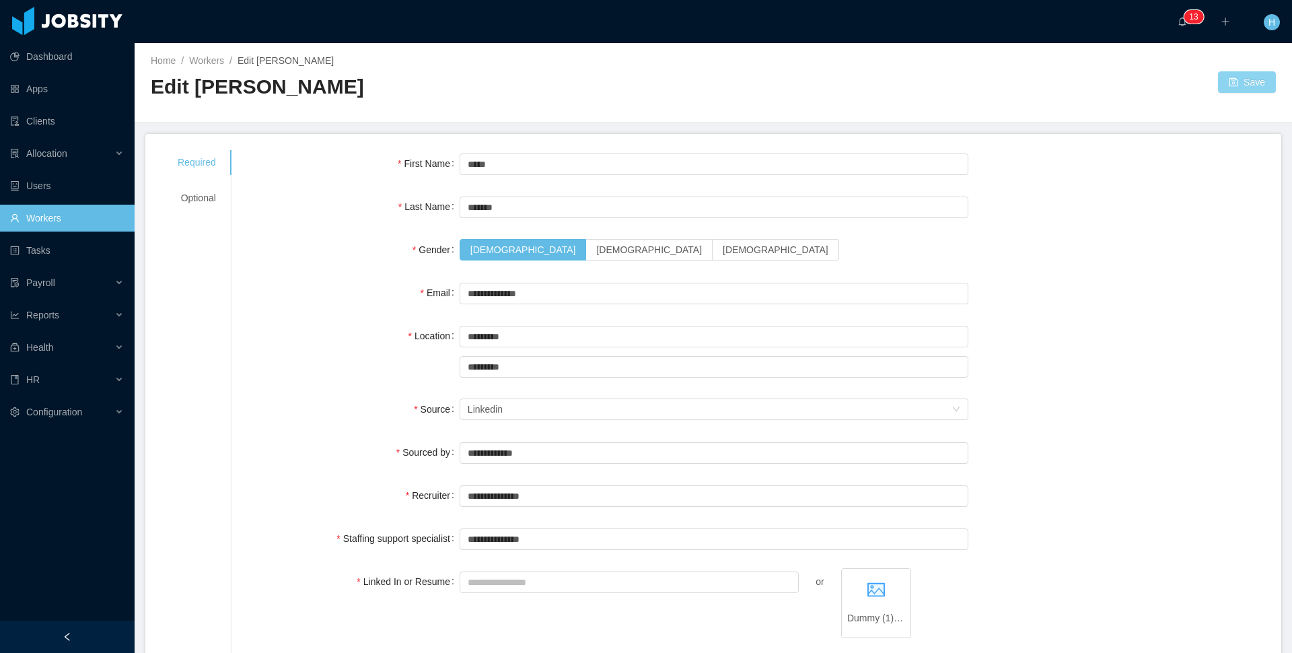
click at [1227, 73] on button "Save" at bounding box center [1247, 82] width 58 height 22
click at [186, 201] on div "Optional" at bounding box center [197, 198] width 71 height 25
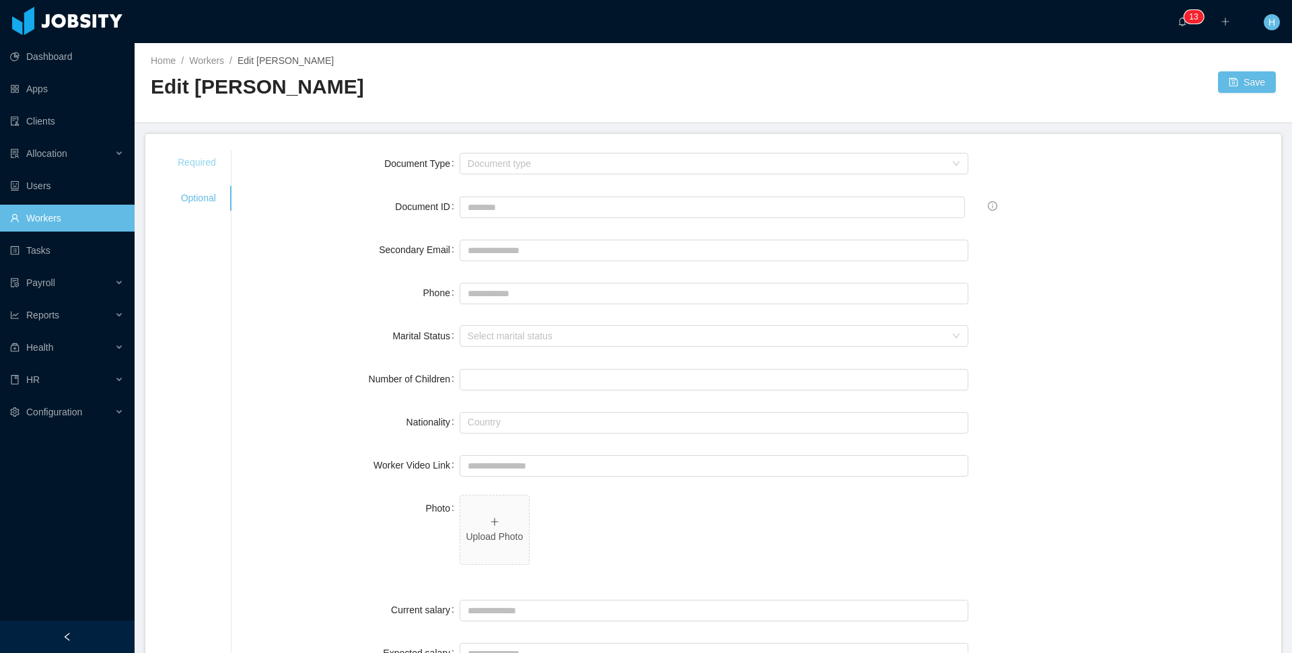
click at [180, 160] on div "Required" at bounding box center [197, 162] width 71 height 25
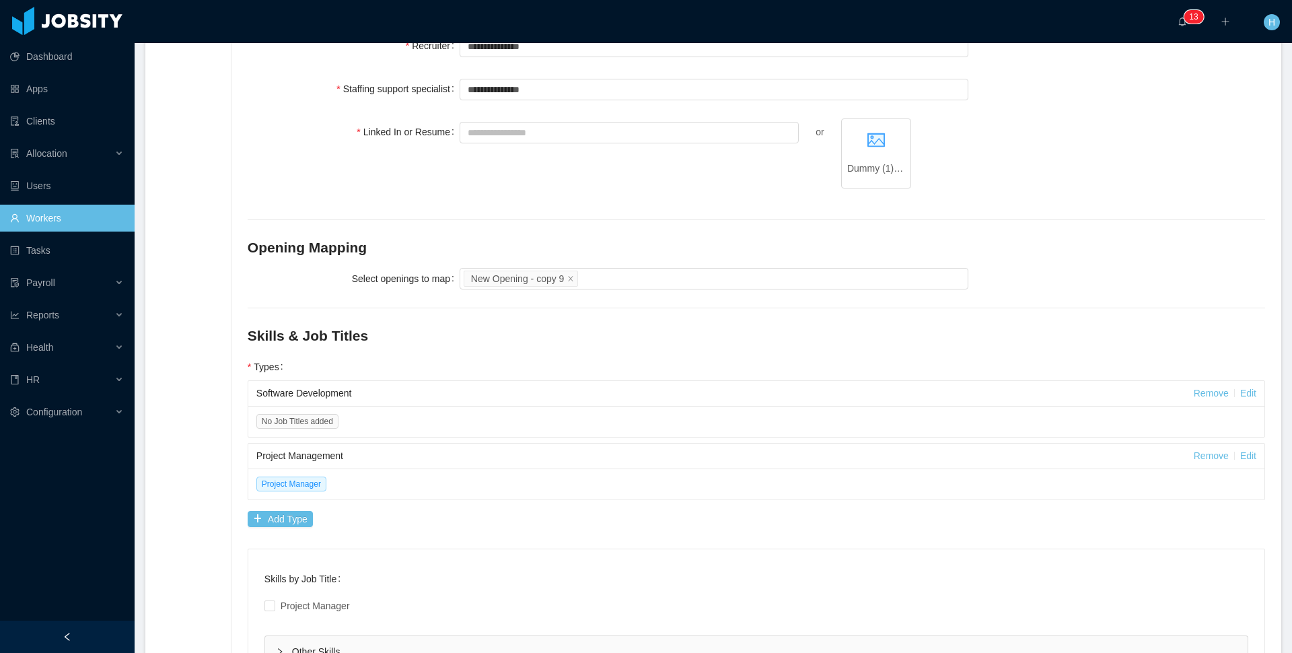
scroll to position [456, 0]
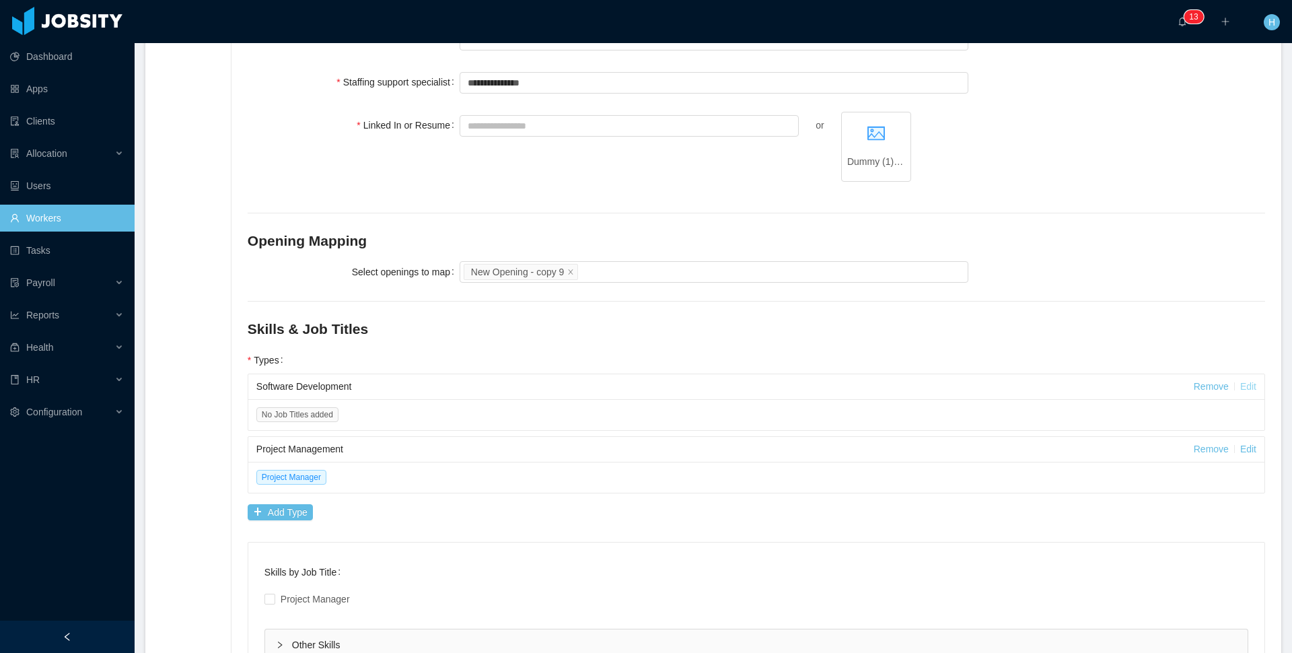
click at [1240, 387] on link "Edit" at bounding box center [1248, 386] width 16 height 11
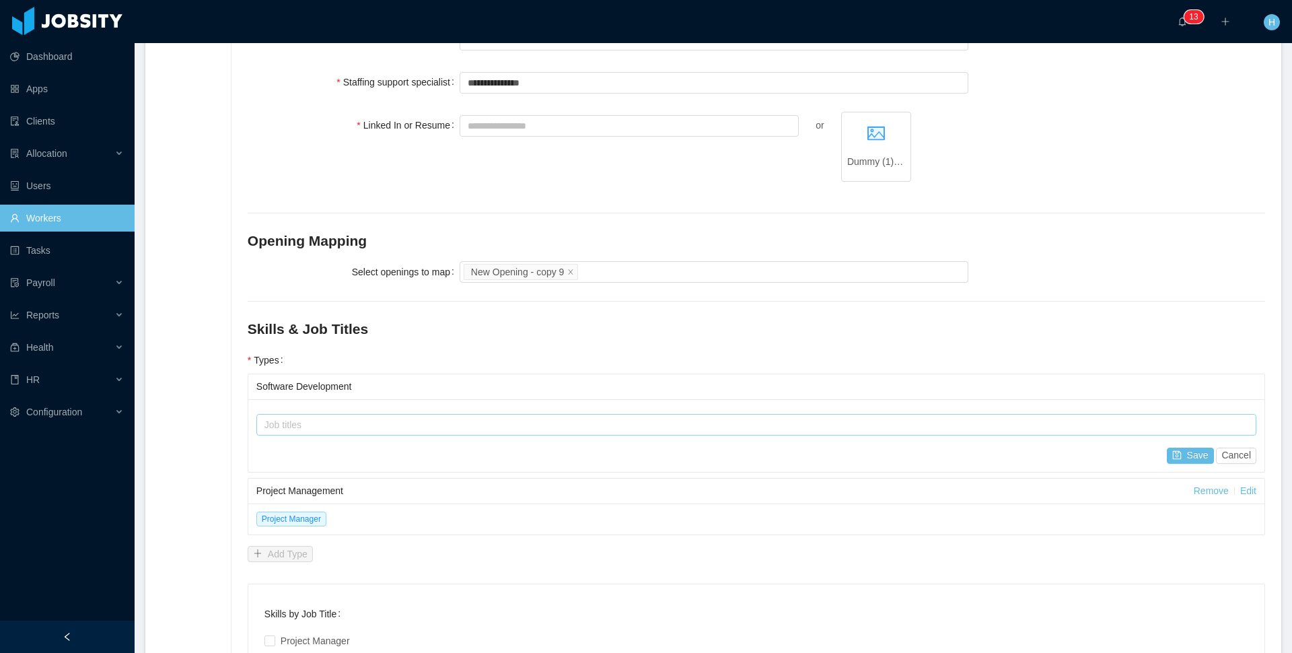
click at [390, 427] on div "Job titles" at bounding box center [754, 424] width 978 height 13
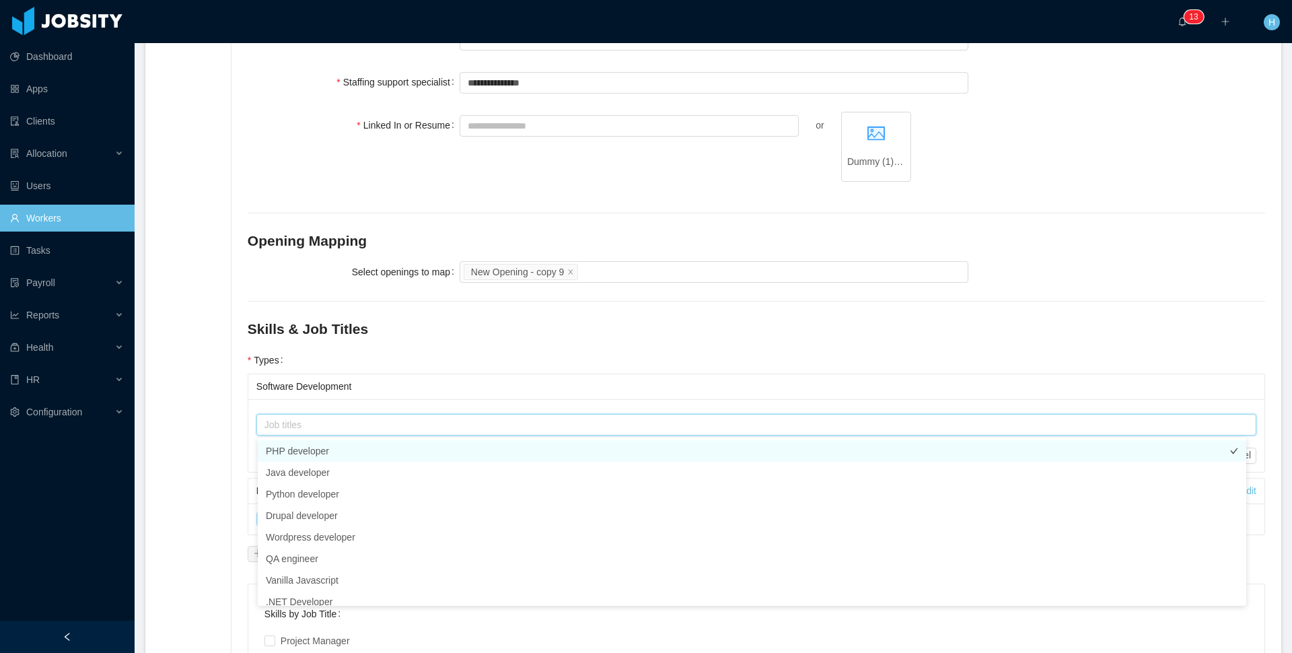
click at [345, 447] on li "PHP developer" at bounding box center [752, 451] width 989 height 22
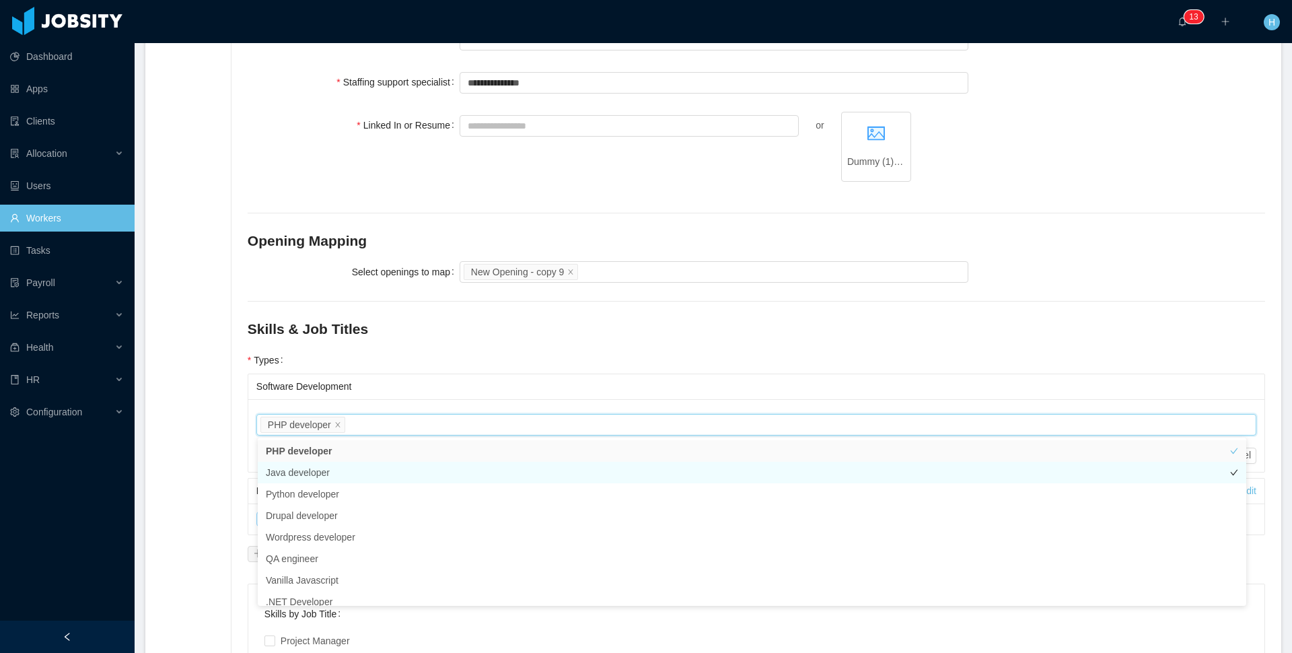
click at [310, 472] on li "Java developer" at bounding box center [752, 473] width 989 height 22
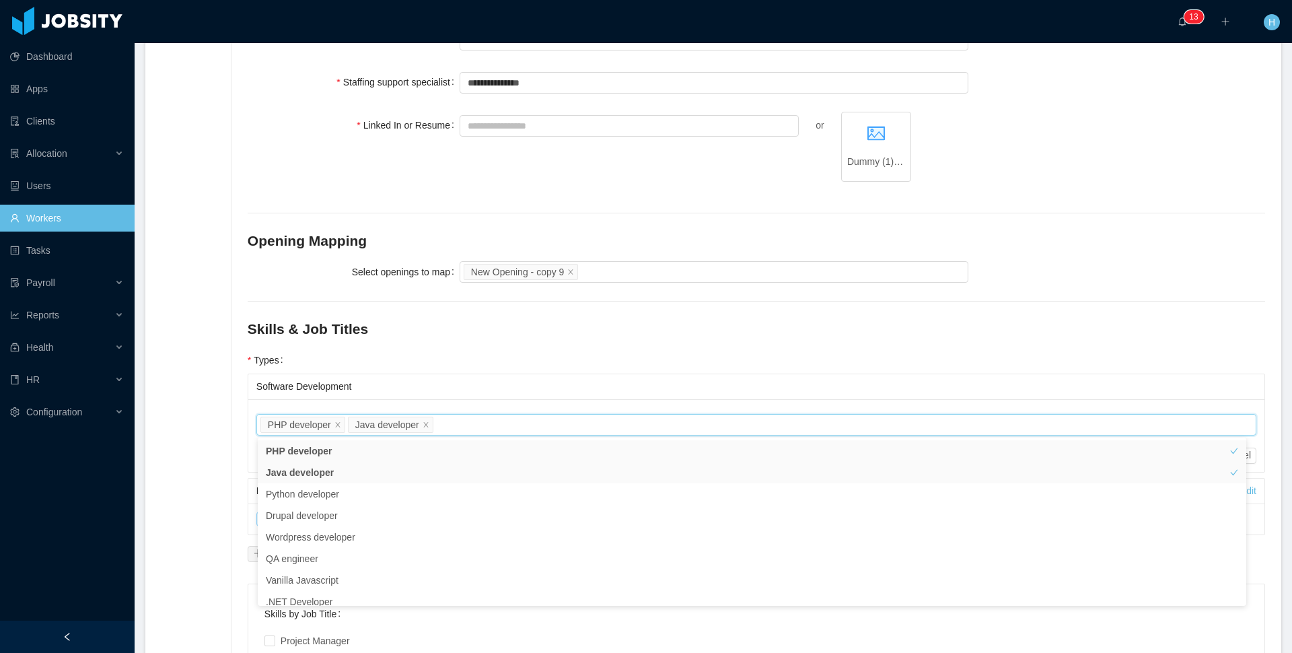
click at [234, 436] on div "**********" at bounding box center [748, 215] width 1035 height 1042
click at [1167, 460] on button "Save" at bounding box center [1190, 456] width 47 height 16
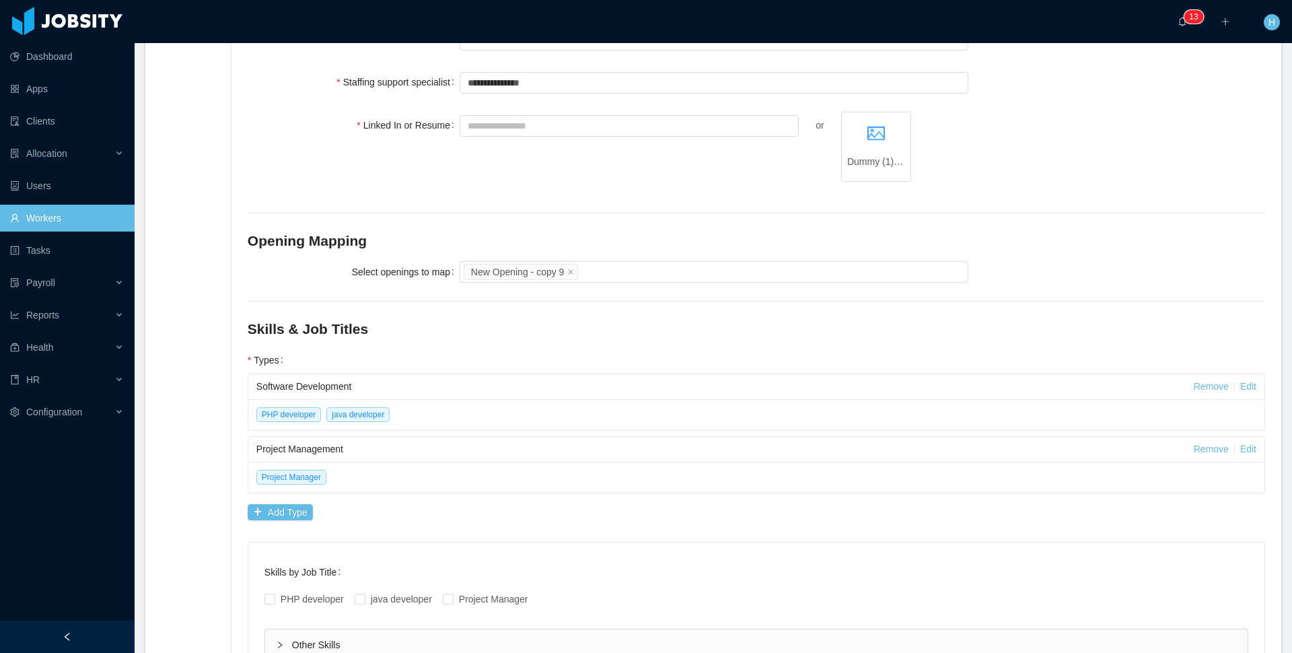
scroll to position [571, 0]
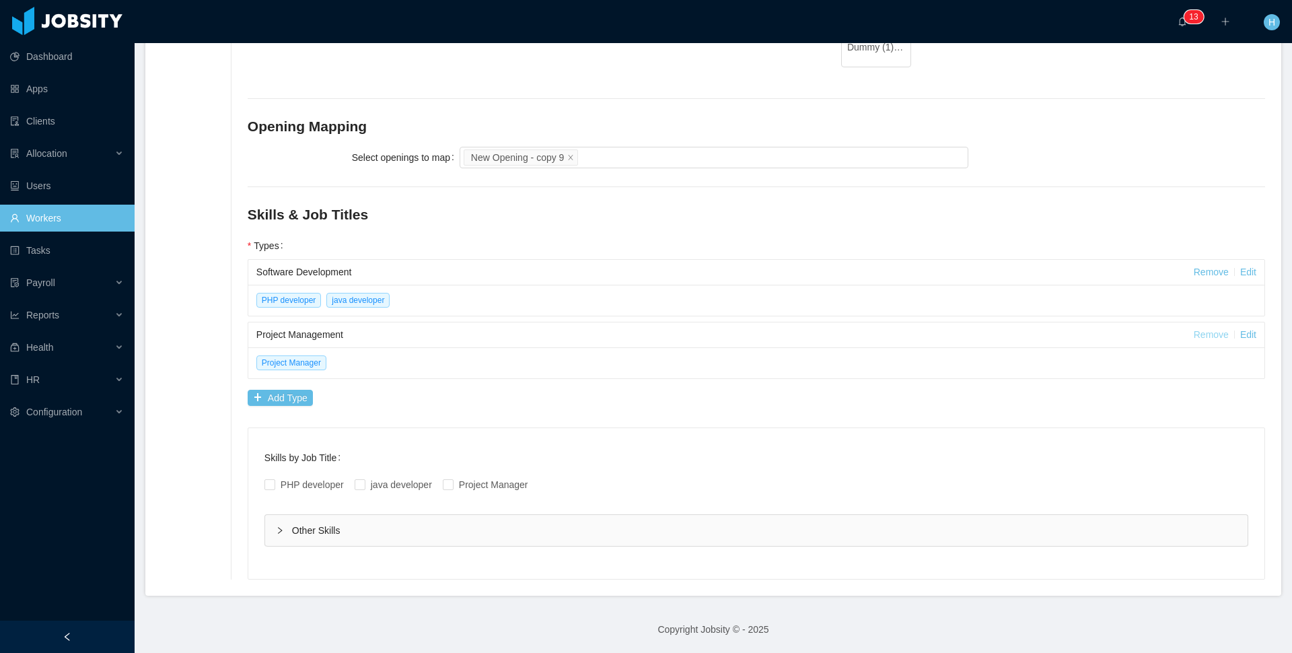
click at [1194, 336] on link "Remove" at bounding box center [1211, 334] width 35 height 11
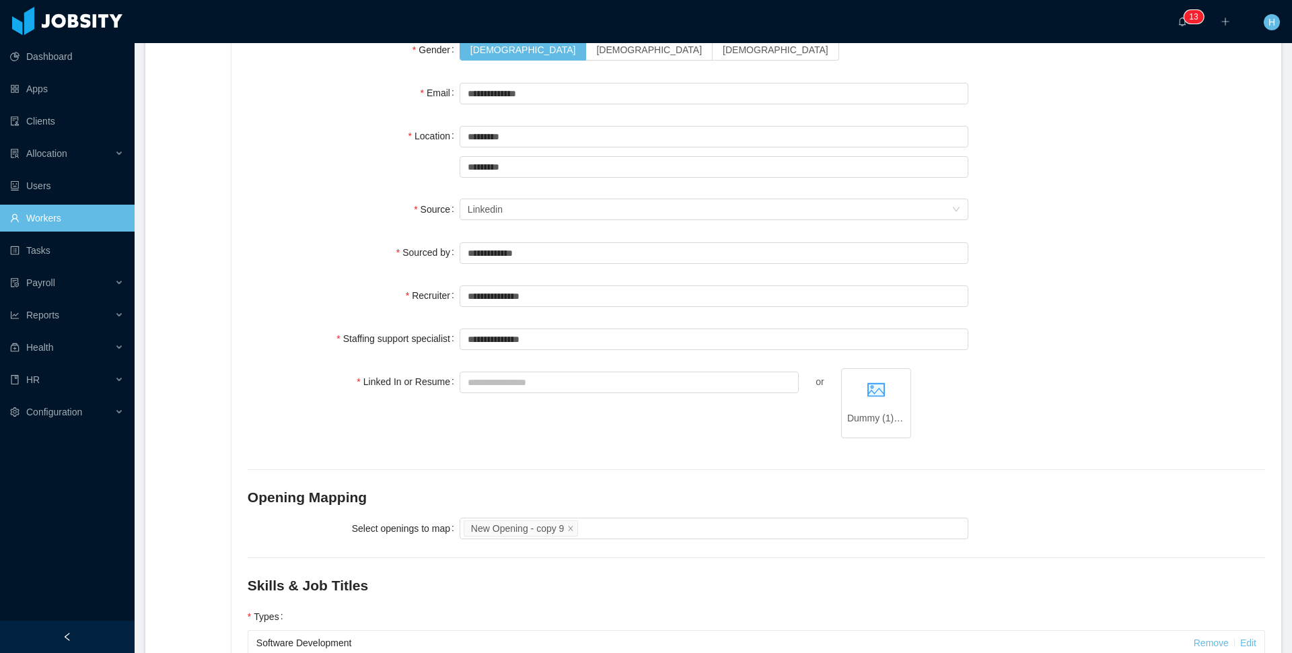
scroll to position [0, 0]
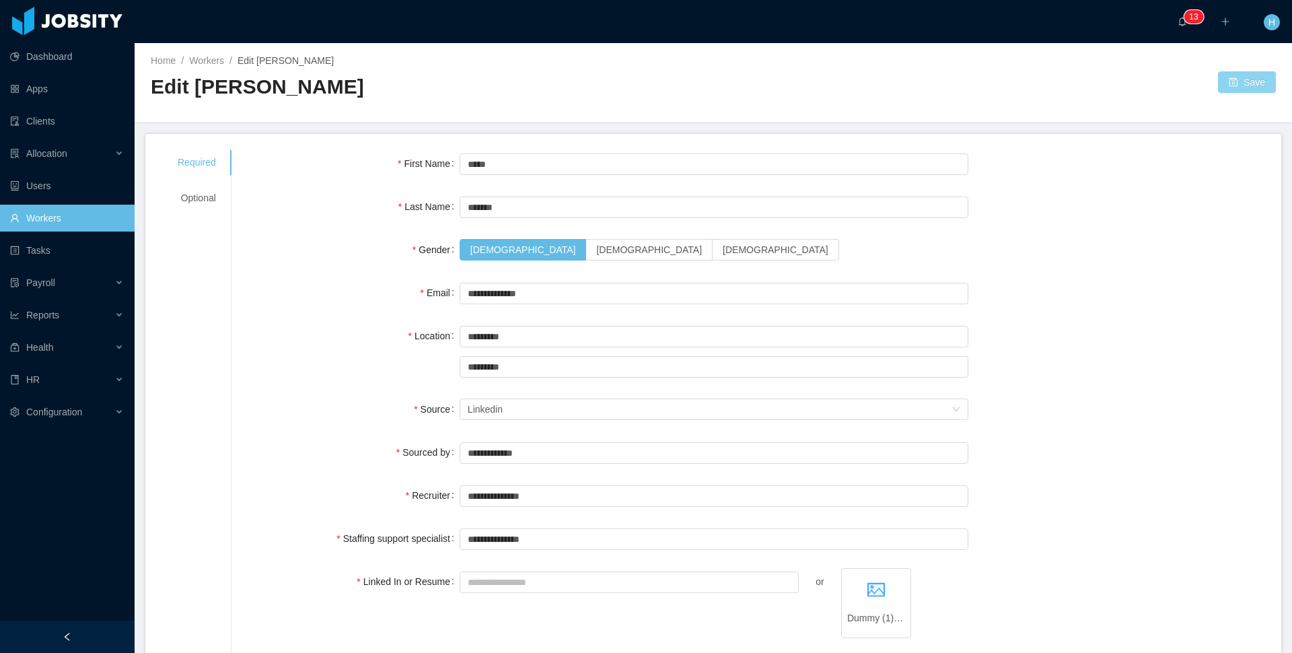
click at [1226, 92] on button "Save" at bounding box center [1247, 82] width 58 height 22
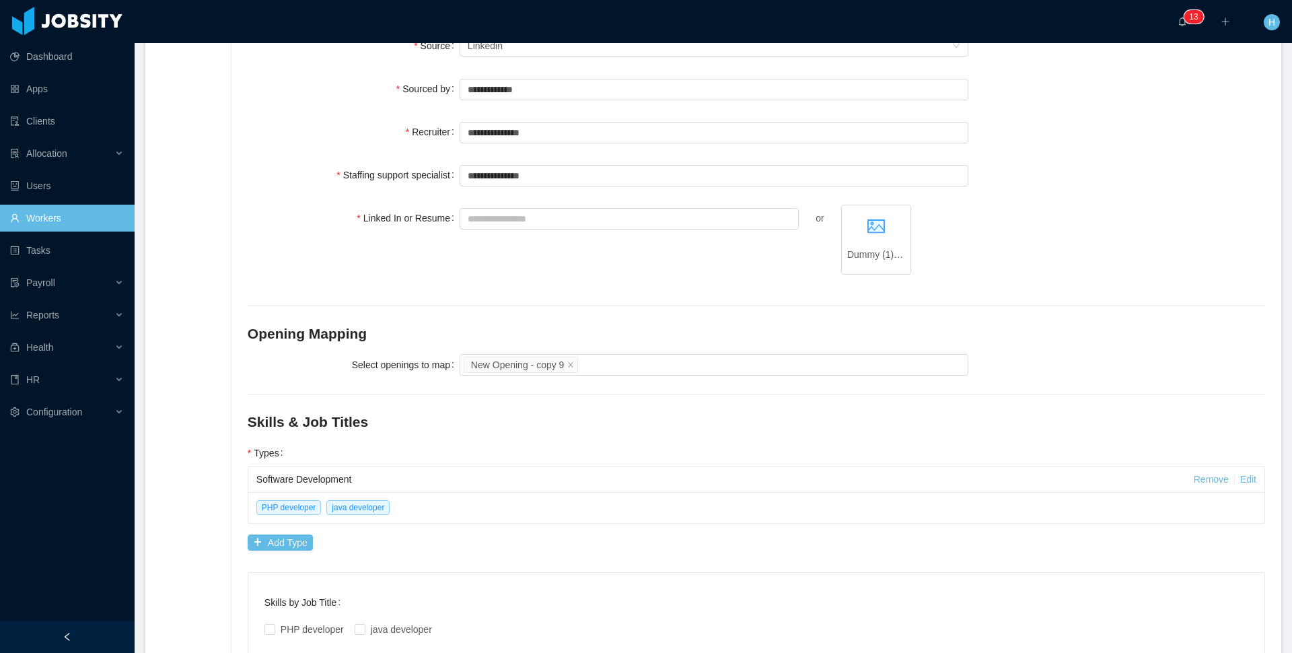
scroll to position [508, 0]
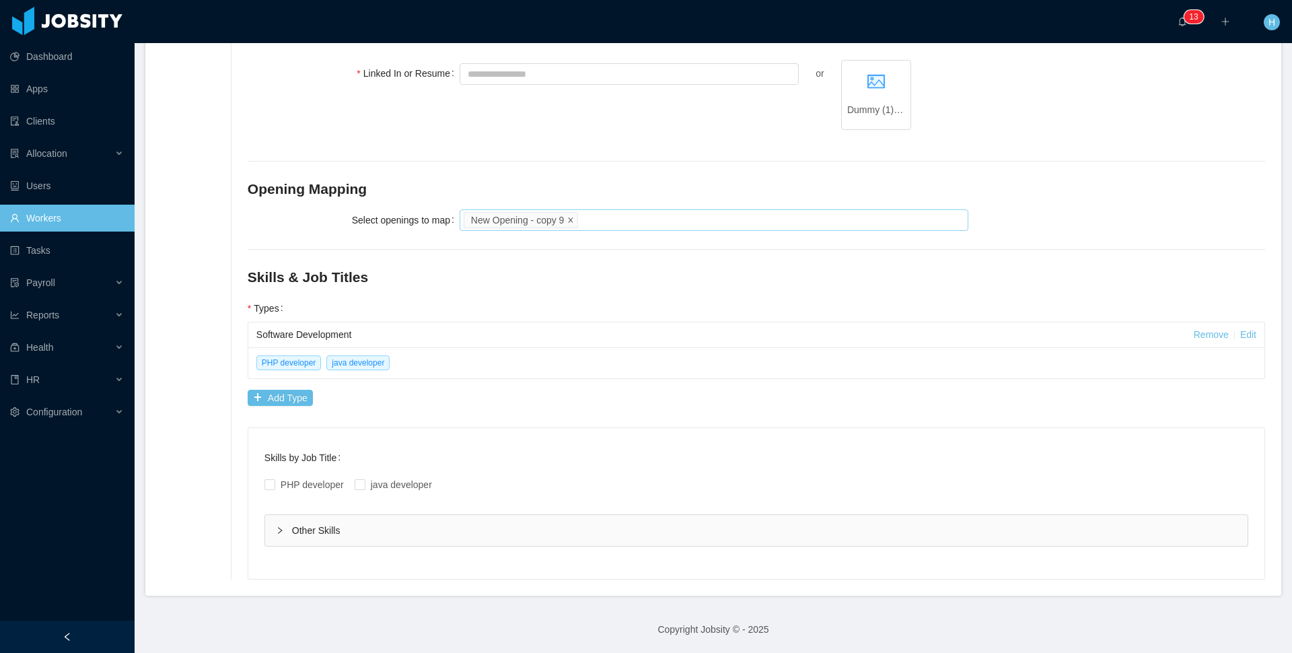
click at [574, 217] on icon "icon: close" at bounding box center [570, 219] width 7 height 7
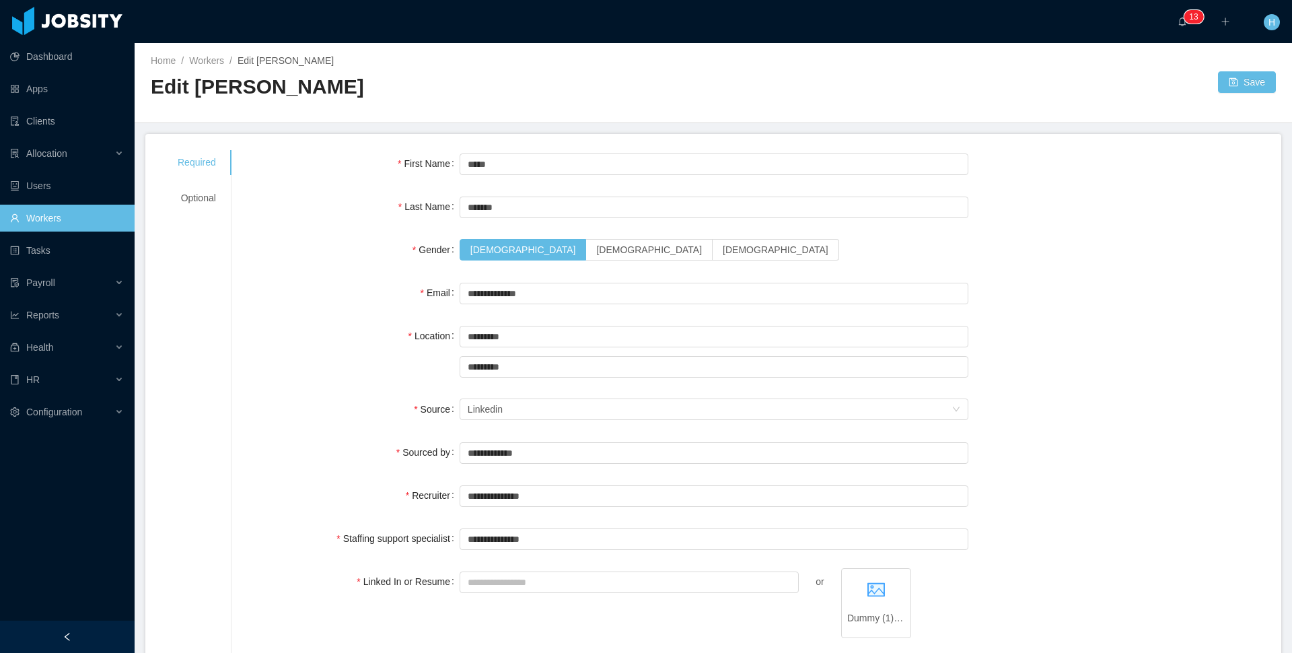
click at [1257, 71] on div "Home / Workers / Edit [PERSON_NAME] / Edit [PERSON_NAME] Save" at bounding box center [714, 83] width 1158 height 80
click at [1250, 75] on button "Save" at bounding box center [1247, 82] width 58 height 22
